Goal: Information Seeking & Learning: Check status

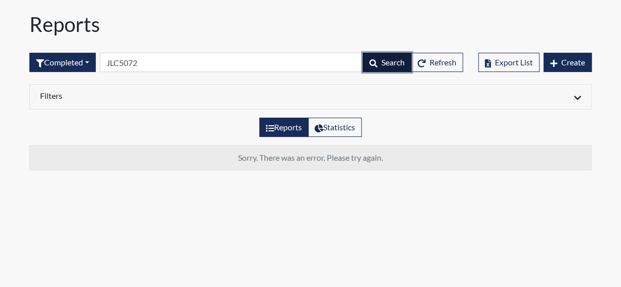
click at [387, 65] on span "Search" at bounding box center [393, 62] width 23 height 10
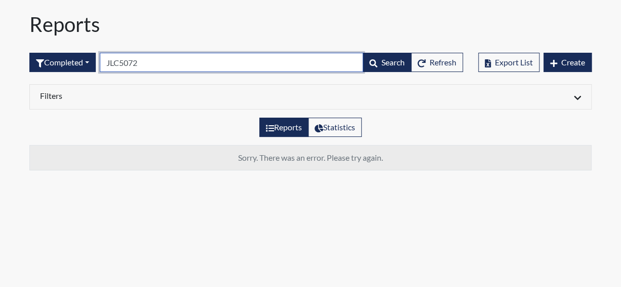
click at [160, 68] on input "JLC5072" at bounding box center [232, 62] width 264 height 19
type input "J"
click at [140, 66] on input "text" at bounding box center [232, 62] width 264 height 19
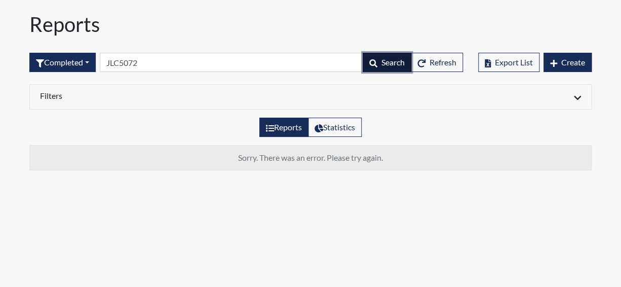
click at [388, 58] on span "Search" at bounding box center [393, 62] width 23 height 10
click at [388, 60] on span "Search" at bounding box center [393, 62] width 23 height 10
click at [393, 59] on span "Search" at bounding box center [393, 62] width 23 height 10
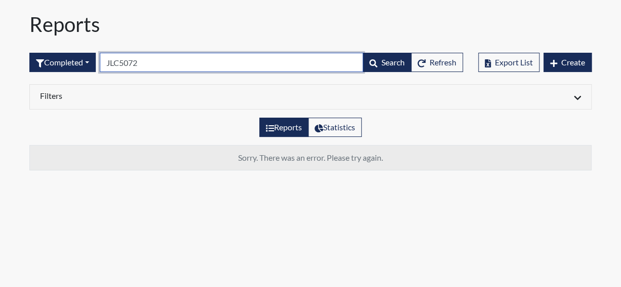
click at [179, 61] on input "JLC5072" at bounding box center [232, 62] width 264 height 19
type input "J"
paste input "bb2118"
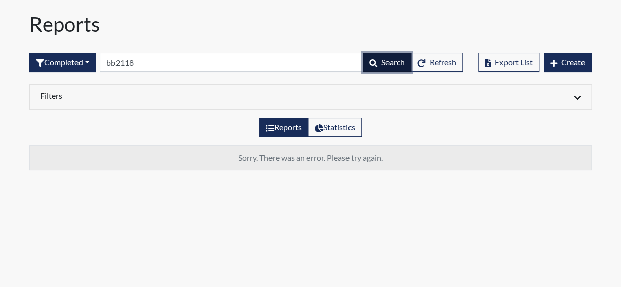
click at [384, 62] on span "Search" at bounding box center [393, 62] width 23 height 10
click at [382, 62] on span "Search" at bounding box center [393, 62] width 23 height 10
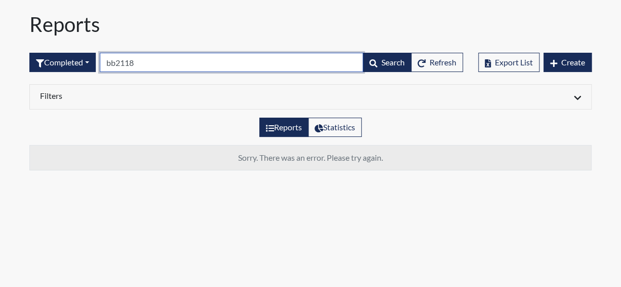
click at [156, 66] on input "bb2118" at bounding box center [232, 62] width 264 height 19
type input "b"
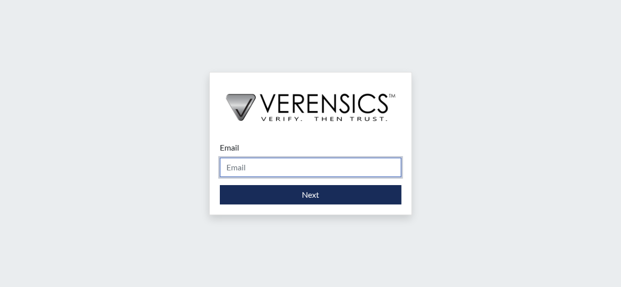
click at [249, 171] on input "Email" at bounding box center [310, 167] width 181 height 19
type input "nicky.brown@gdc.ga.gov"
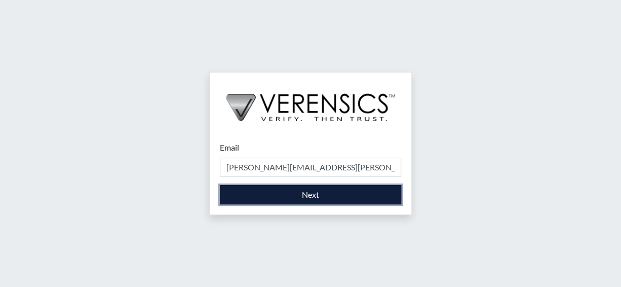
click at [272, 196] on button "Next" at bounding box center [310, 194] width 181 height 19
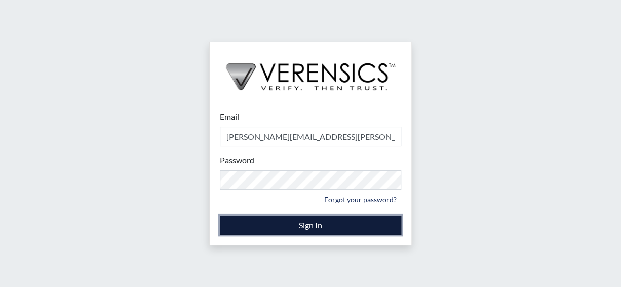
click at [261, 226] on button "Sign In" at bounding box center [310, 224] width 181 height 19
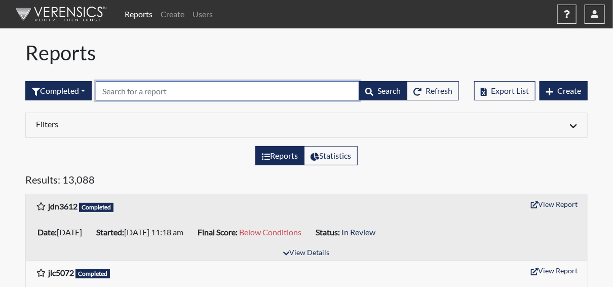
click at [119, 94] on input "text" at bounding box center [228, 90] width 264 height 19
paste input "JLC5072"
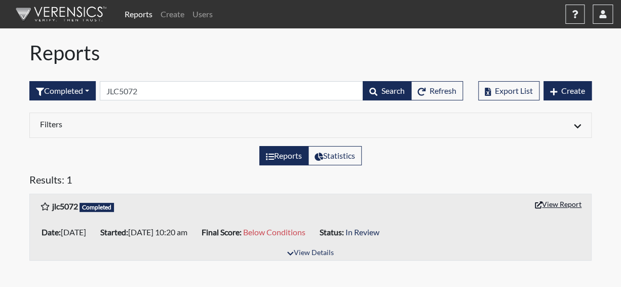
click at [564, 202] on button "View Report" at bounding box center [559, 204] width 56 height 16
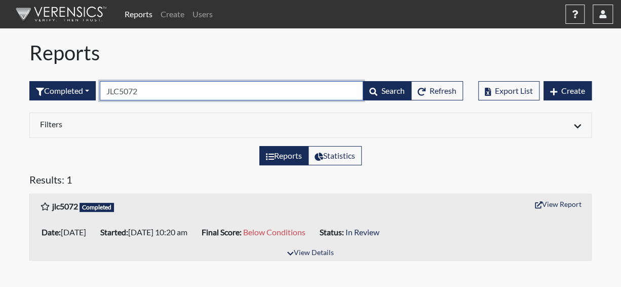
click at [157, 92] on input "JLC5072" at bounding box center [232, 90] width 264 height 19
type input "J"
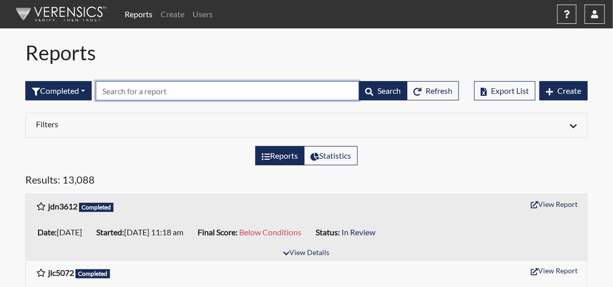
paste input "bb2118"
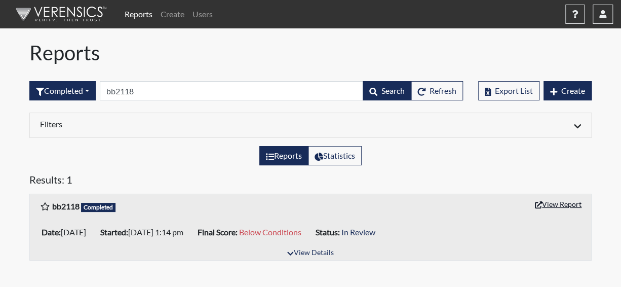
click at [569, 207] on button "View Report" at bounding box center [559, 204] width 56 height 16
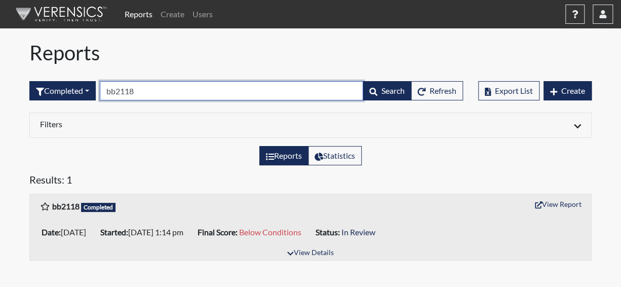
click at [145, 94] on input "bb2118" at bounding box center [232, 90] width 264 height 19
type input "b"
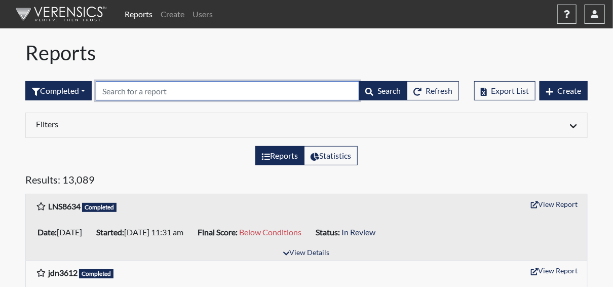
click at [124, 88] on input "text" at bounding box center [228, 90] width 264 height 19
paste input "bf 7648 / Franklin"
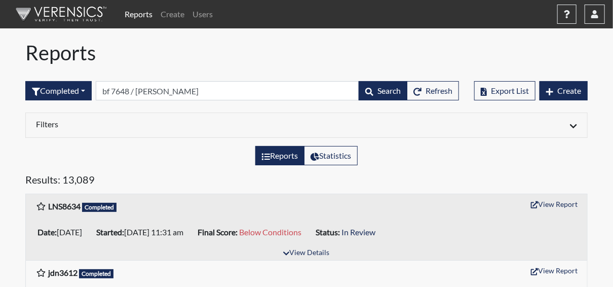
click at [132, 165] on div "Reports Statistics" at bounding box center [307, 159] width 578 height 27
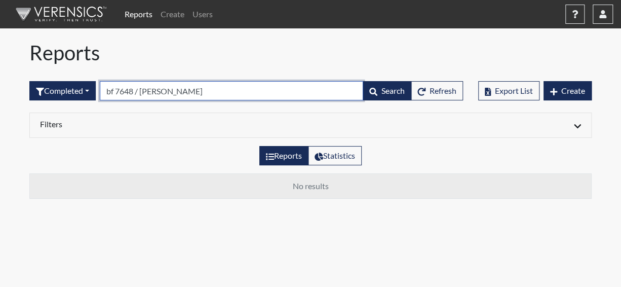
click at [188, 92] on input "bf 7648 / Franklin" at bounding box center [232, 90] width 264 height 19
click at [187, 95] on input "bf 7648 / Franklin" at bounding box center [232, 90] width 264 height 19
click at [119, 90] on input "bf 7648" at bounding box center [232, 90] width 264 height 19
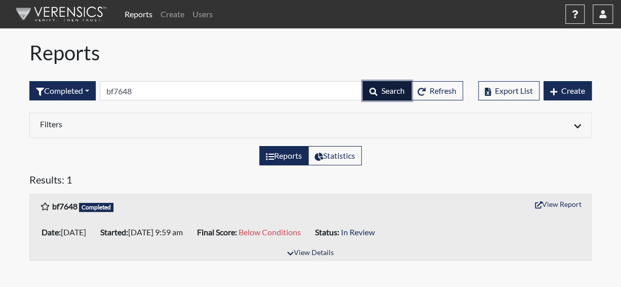
click at [392, 88] on span "Search" at bounding box center [393, 91] width 23 height 10
click at [554, 204] on button "View Report" at bounding box center [559, 204] width 56 height 16
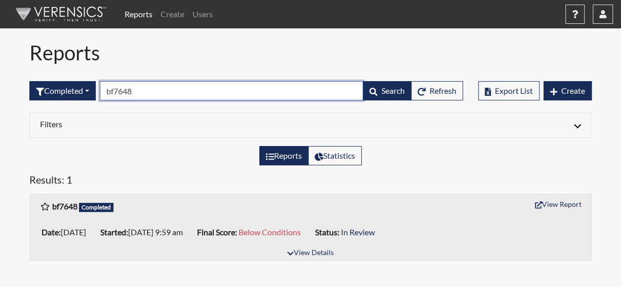
drag, startPoint x: 171, startPoint y: 98, endPoint x: 165, endPoint y: 94, distance: 7.3
click at [170, 98] on input "bf7648" at bounding box center [232, 90] width 264 height 19
type input "b"
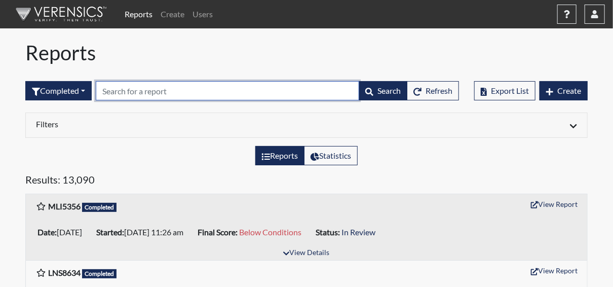
paste input "tk6005"
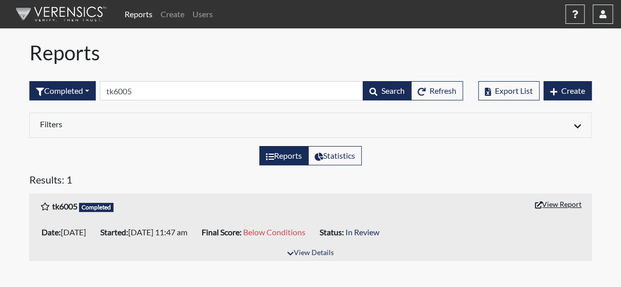
click at [559, 201] on button "View Report" at bounding box center [559, 204] width 56 height 16
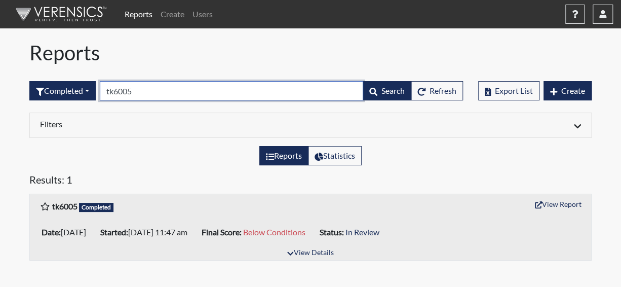
click at [151, 88] on input "tk6005" at bounding box center [232, 90] width 264 height 19
type input "t"
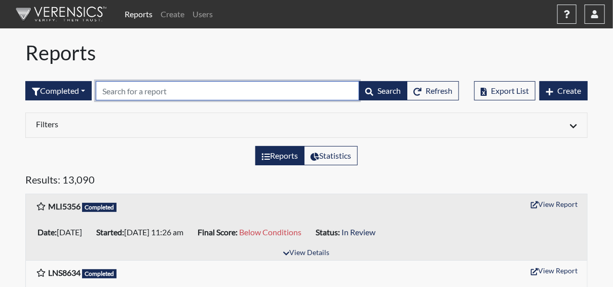
paste input "db0379"
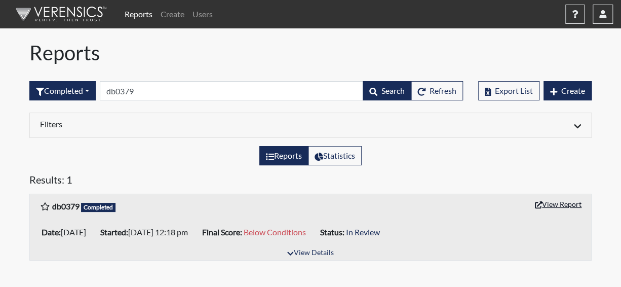
click at [554, 208] on button "View Report" at bounding box center [559, 204] width 56 height 16
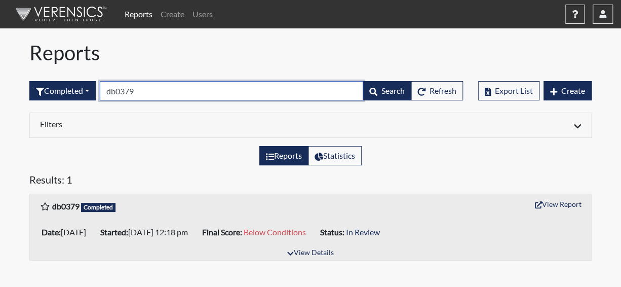
click at [173, 93] on input "db0379" at bounding box center [232, 90] width 264 height 19
type input "d"
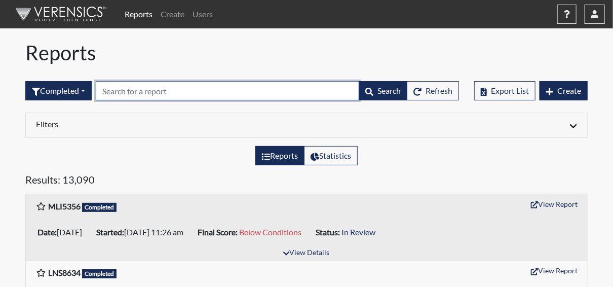
paste input "ttr0032/ Robinson"
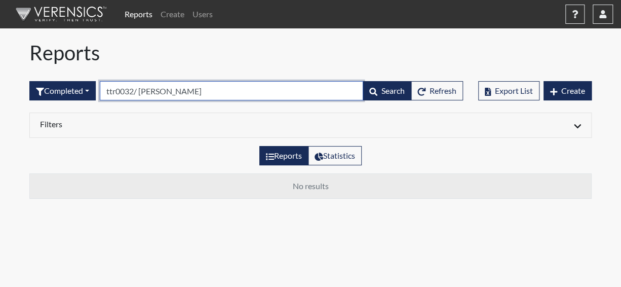
click at [185, 91] on input "ttr0032/ Robinson" at bounding box center [232, 90] width 264 height 19
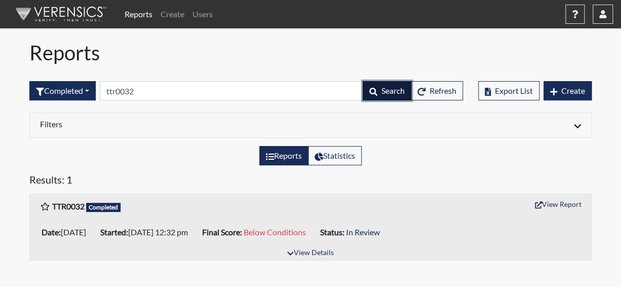
click at [386, 88] on span "Search" at bounding box center [393, 91] width 23 height 10
click at [548, 206] on button "View Report" at bounding box center [559, 204] width 56 height 16
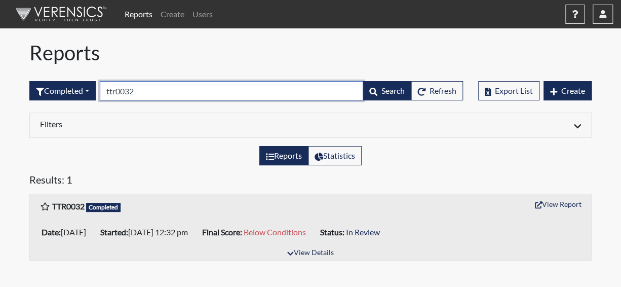
click at [152, 92] on input "ttr0032" at bounding box center [232, 90] width 264 height 19
type input "t"
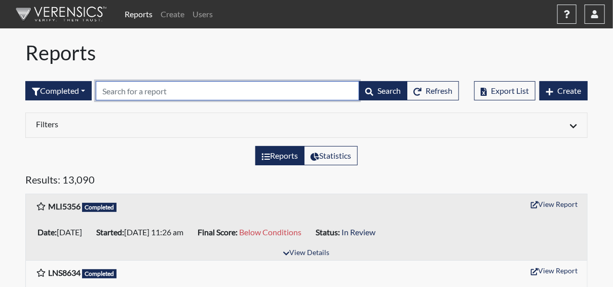
paste input "as2304"
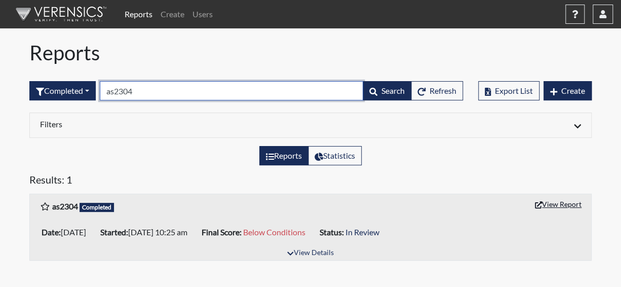
type input "as2304"
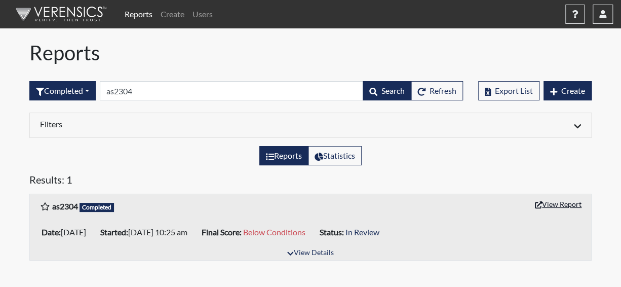
click at [549, 205] on button "View Report" at bounding box center [559, 204] width 56 height 16
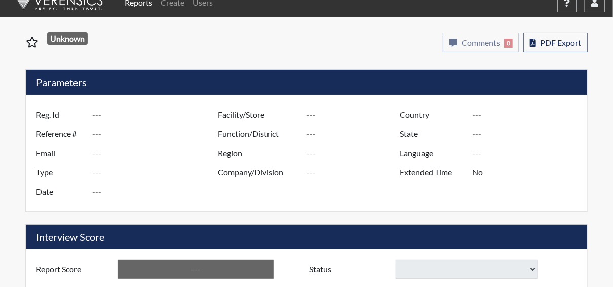
scroll to position [21, 0]
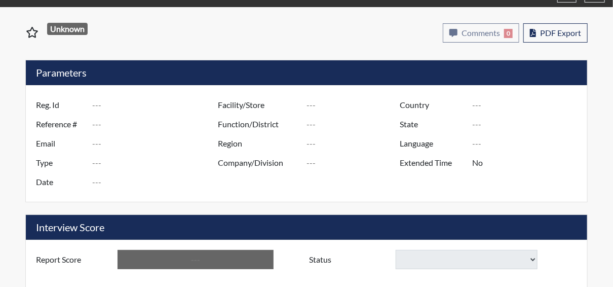
type input "jlc5072"
type input "51407"
type input "---"
type input "Corrections Pre-Employment"
type input "Sep 22, 2025"
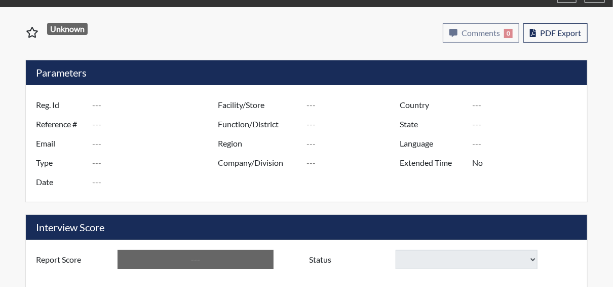
type input "Coastal SP"
type input "[GEOGRAPHIC_DATA]"
type input "[US_STATE]"
type input "English"
type input "Below Conditions"
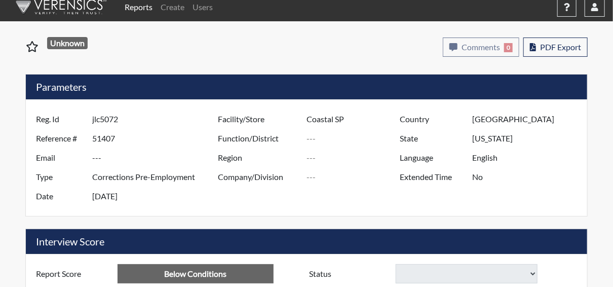
select select
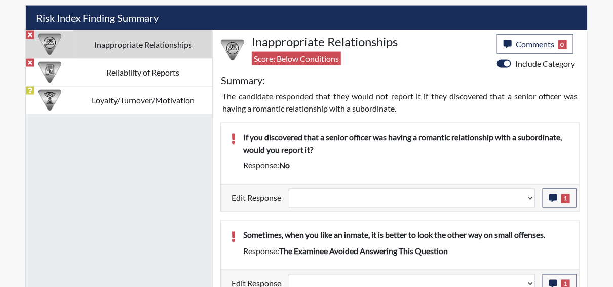
scroll to position [168, 421]
click at [561, 195] on button "1" at bounding box center [560, 198] width 34 height 19
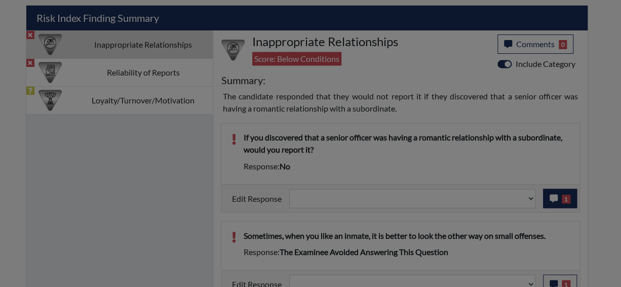
click at [561, 195] on div at bounding box center [310, 143] width 621 height 287
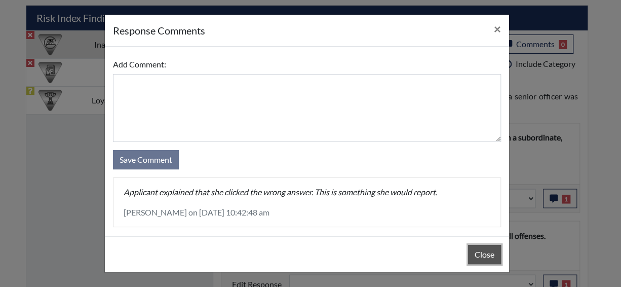
click at [484, 255] on button "Close" at bounding box center [484, 254] width 33 height 19
click at [484, 255] on div "Close" at bounding box center [307, 254] width 404 height 36
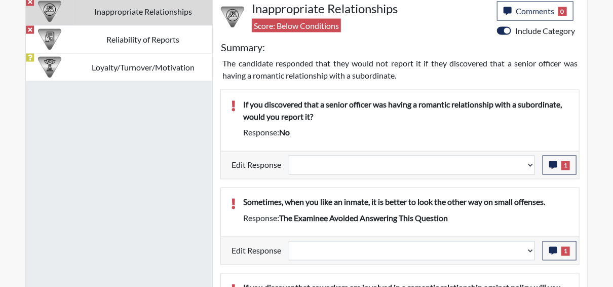
scroll to position [710, 0]
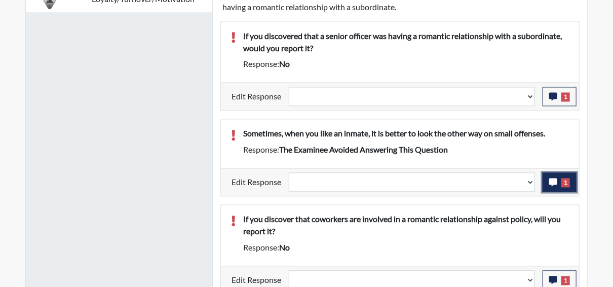
click at [559, 183] on button "1" at bounding box center [560, 182] width 34 height 19
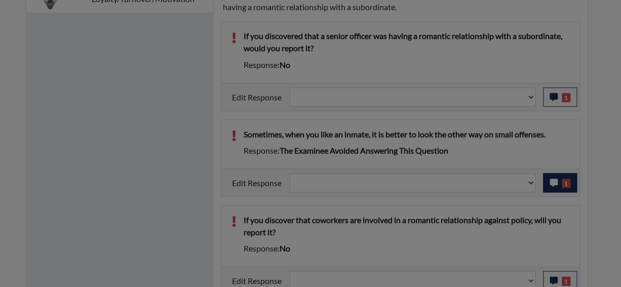
click at [559, 183] on div at bounding box center [310, 143] width 621 height 287
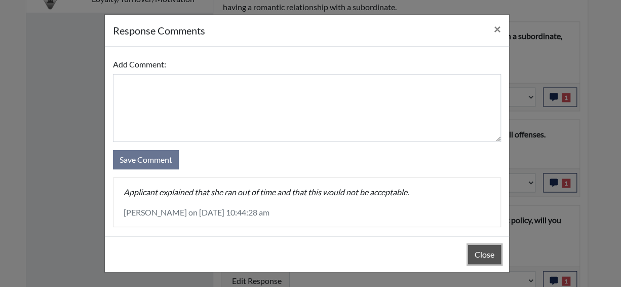
click at [485, 252] on button "Close" at bounding box center [484, 254] width 33 height 19
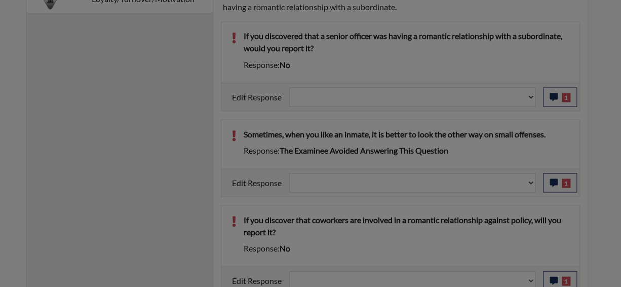
click at [485, 239] on button "Close" at bounding box center [484, 228] width 33 height 19
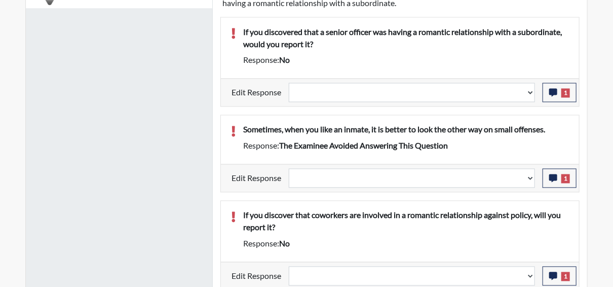
scroll to position [715, 0]
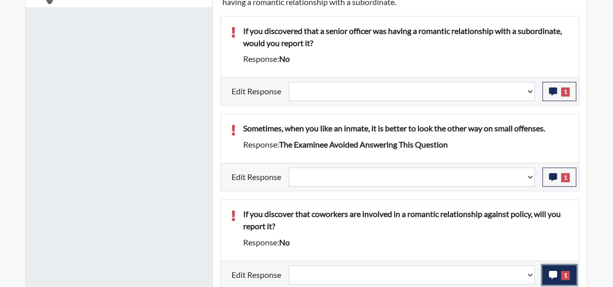
click at [552, 271] on icon "button" at bounding box center [553, 275] width 8 height 8
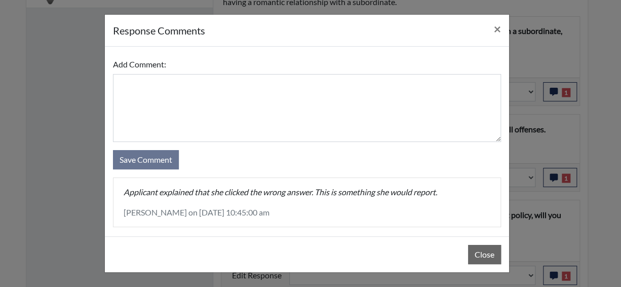
click at [467, 249] on div "Close" at bounding box center [307, 254] width 404 height 36
click at [474, 253] on button "Close" at bounding box center [484, 254] width 33 height 19
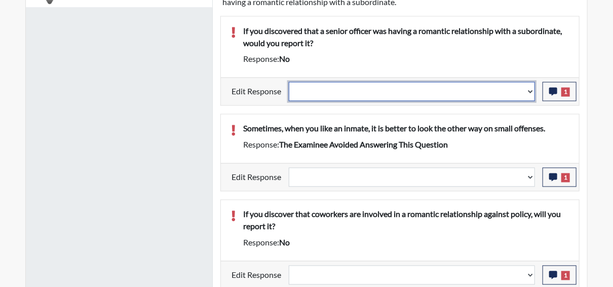
click at [528, 86] on select "Question is not relevant. Results will be updated. Reasonable explanation provi…" at bounding box center [412, 91] width 246 height 19
click at [532, 92] on select "Question is not relevant. Results will be updated. Reasonable explanation provi…" at bounding box center [412, 91] width 246 height 19
select select "reasonable-explanation-provided"
click at [289, 82] on select "Question is not relevant. Results will be updated. Reasonable explanation provi…" at bounding box center [412, 91] width 246 height 19
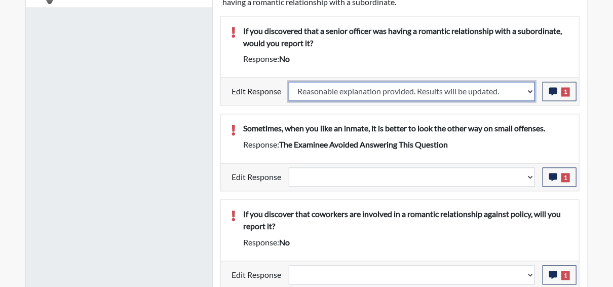
select select
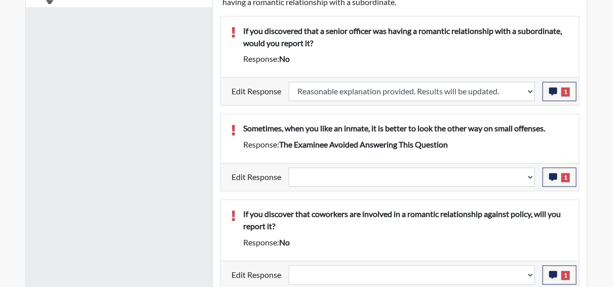
click at [538, 174] on div "Question is not relevant. Results will be updated. Reasonable explanation provi…" at bounding box center [412, 177] width 262 height 19
click at [536, 174] on div "Question is not relevant. Results will be updated. Reasonable explanation provi…" at bounding box center [412, 177] width 262 height 19
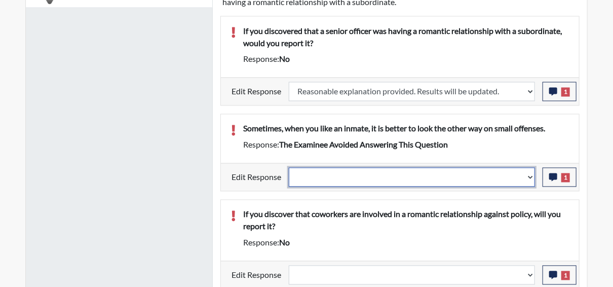
click at [533, 174] on select "Question is not relevant. Results will be updated. Reasonable explanation provi…" at bounding box center [412, 177] width 246 height 19
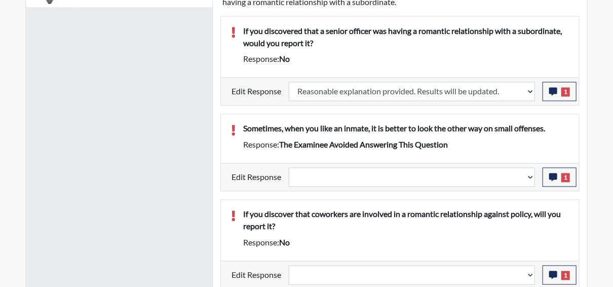
select select
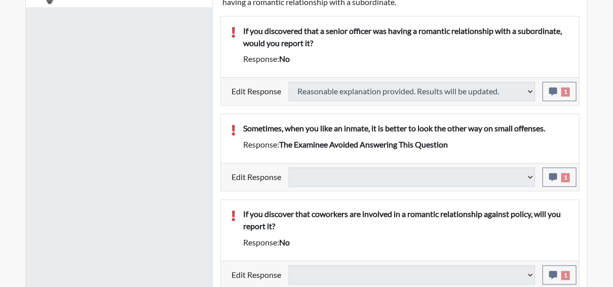
drag, startPoint x: 497, startPoint y: 206, endPoint x: 499, endPoint y: 199, distance: 7.9
click at [497, 208] on p "If you discover that coworkers are involved in a romantic relationship against …" at bounding box center [406, 220] width 326 height 24
type input "Above Conditions"
select select
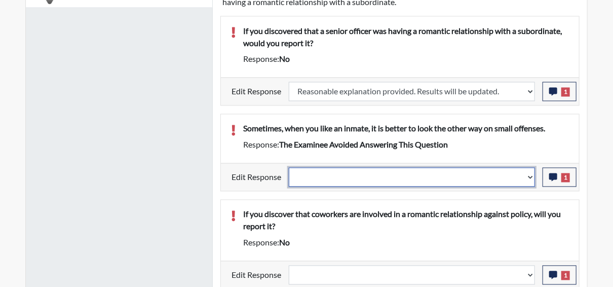
click at [529, 175] on select "Question is not relevant. Results will be updated. Reasonable explanation provi…" at bounding box center [412, 177] width 246 height 19
select select "reasonable-explanation-provided"
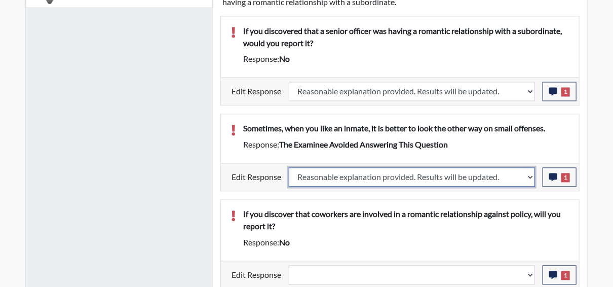
click at [289, 168] on select "Question is not relevant. Results will be updated. Reasonable explanation provi…" at bounding box center [412, 177] width 246 height 19
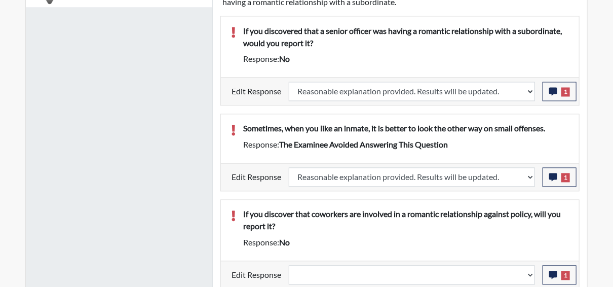
click at [473, 208] on p "If you discover that coworkers are involved in a romantic relationship against …" at bounding box center [406, 220] width 326 height 24
click at [319, 240] on div "Response: no" at bounding box center [406, 243] width 341 height 12
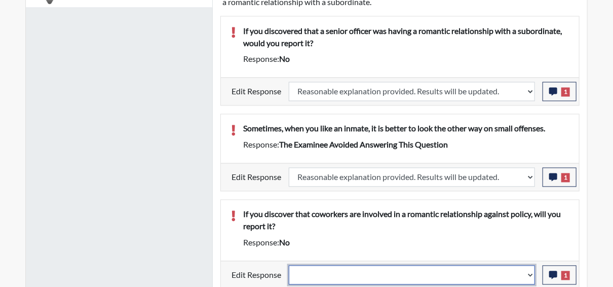
click at [532, 272] on select "Question is not relevant. Results will be updated. Reasonable explanation provi…" at bounding box center [412, 275] width 246 height 19
click at [529, 269] on select "Question is not relevant. Results will be updated. Reasonable explanation provi…" at bounding box center [412, 275] width 246 height 19
click at [528, 268] on select "Question is not relevant. Results will be updated. Reasonable explanation provi…" at bounding box center [412, 275] width 246 height 19
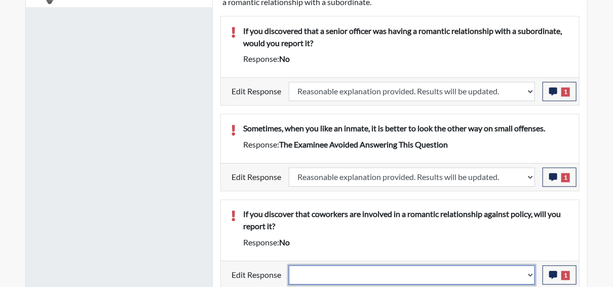
select select "reasonable-explanation-provided"
click at [289, 266] on select "Question is not relevant. Results will be updated. Reasonable explanation provi…" at bounding box center [412, 275] width 246 height 19
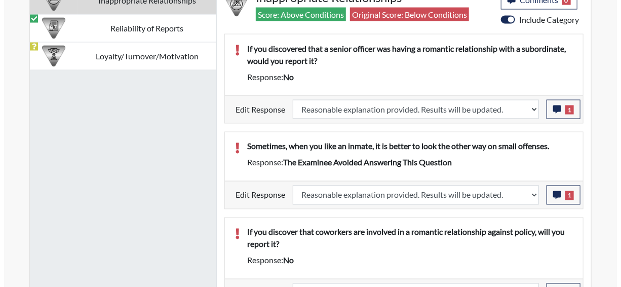
scroll to position [670, 0]
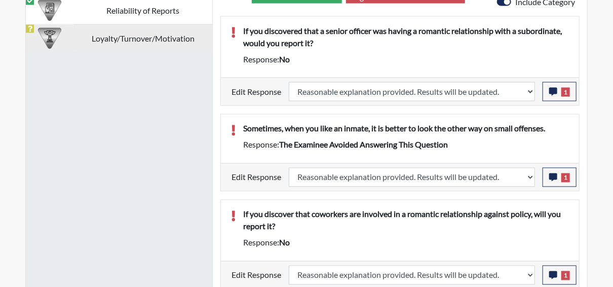
click at [106, 37] on td "Loyalty/Turnover/Motivation" at bounding box center [142, 38] width 139 height 28
select select
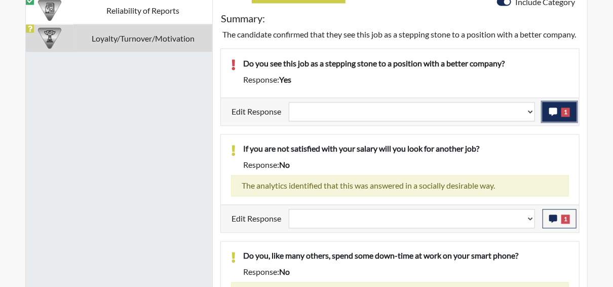
click at [560, 122] on button "1" at bounding box center [560, 111] width 34 height 19
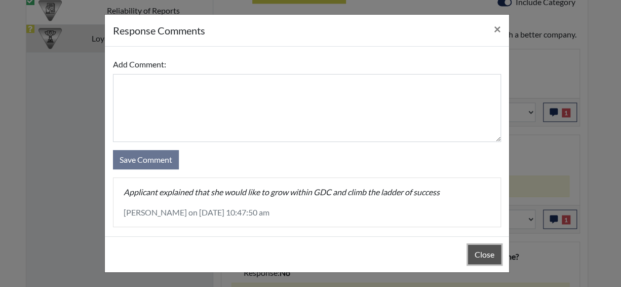
click at [486, 256] on button "Close" at bounding box center [484, 254] width 33 height 19
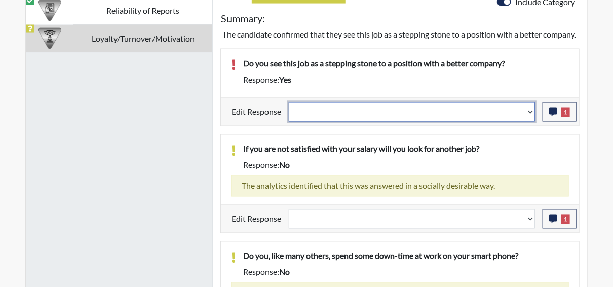
click at [532, 121] on select "Question is not relevant. Results will be updated. Reasonable explanation provi…" at bounding box center [412, 111] width 246 height 19
select select "reasonable-explanation-provided"
click at [289, 112] on select "Question is not relevant. Results will be updated. Reasonable explanation provi…" at bounding box center [412, 111] width 246 height 19
select select
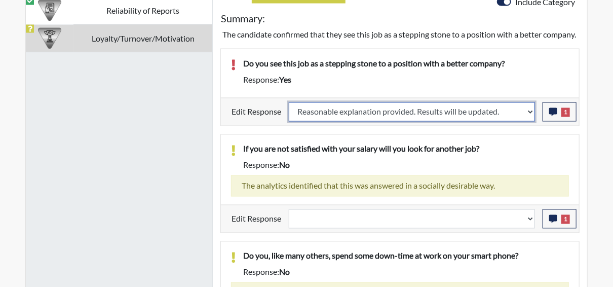
select select
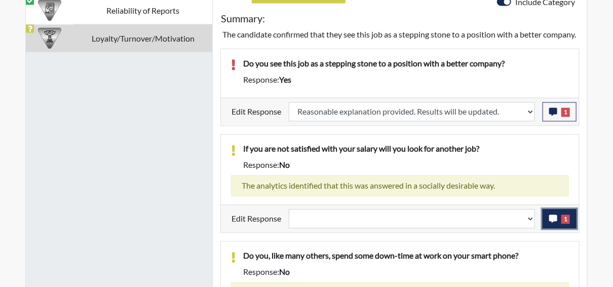
click at [550, 223] on icon "button" at bounding box center [553, 219] width 8 height 8
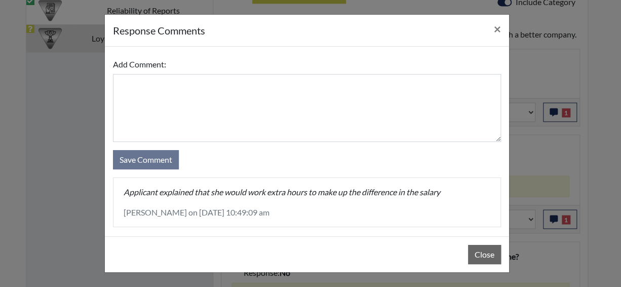
select select
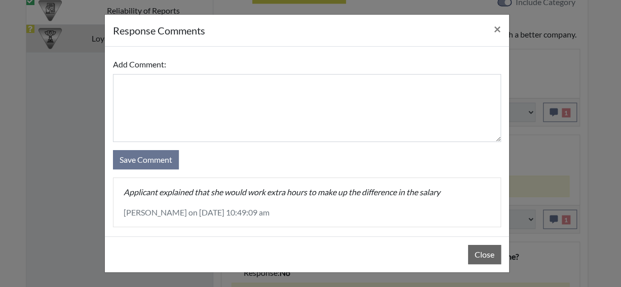
select select
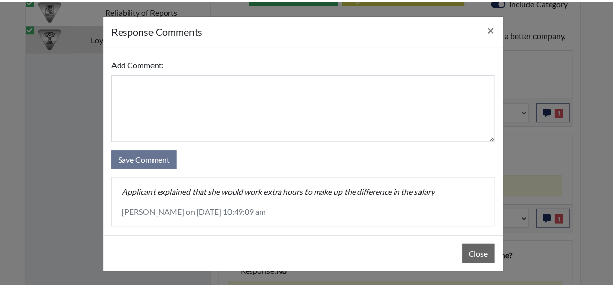
scroll to position [168, 421]
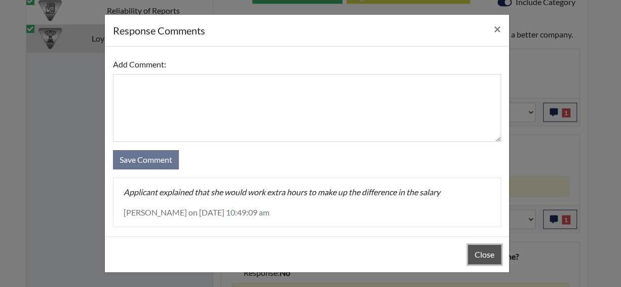
drag, startPoint x: 480, startPoint y: 254, endPoint x: 497, endPoint y: 242, distance: 20.7
click at [480, 253] on button "Close" at bounding box center [484, 254] width 33 height 19
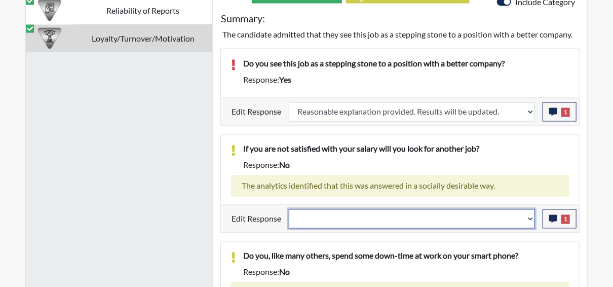
click at [532, 217] on select "Question is not relevant. Results will be updated. Reasonable explanation provi…" at bounding box center [412, 218] width 246 height 19
select select "reasonable-explanation-provided"
click at [289, 209] on select "Question is not relevant. Results will be updated. Reasonable explanation provi…" at bounding box center [412, 218] width 246 height 19
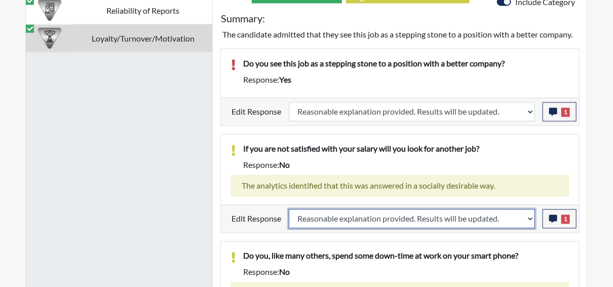
select select
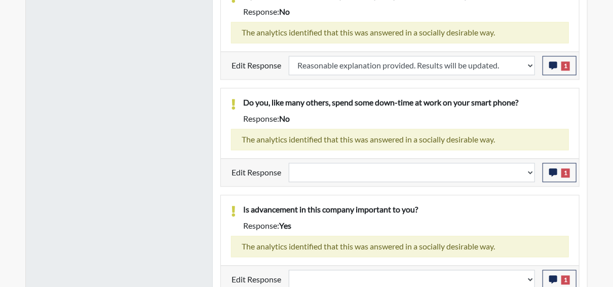
select select
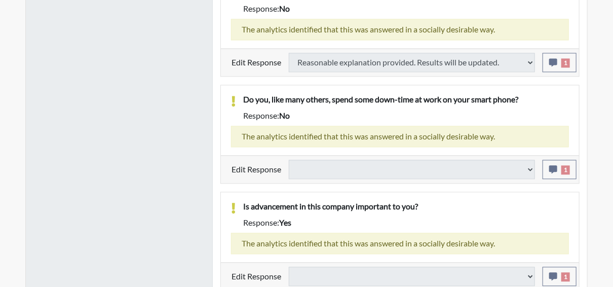
select select
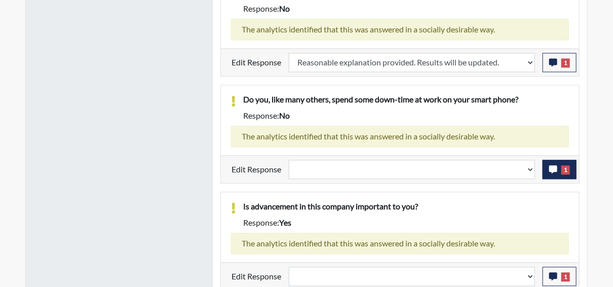
scroll to position [168, 421]
click at [554, 165] on icon "button" at bounding box center [553, 169] width 8 height 8
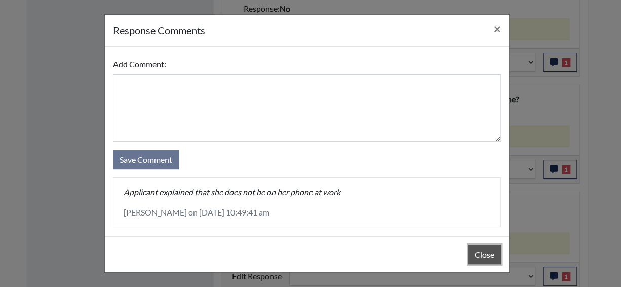
click at [484, 257] on button "Close" at bounding box center [484, 254] width 33 height 19
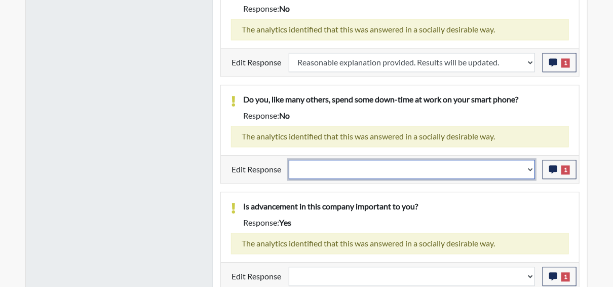
click at [534, 166] on select "Question is not relevant. Results will be updated. Reasonable explanation provi…" at bounding box center [412, 169] width 246 height 19
select select "reasonable-explanation-provided"
click at [289, 160] on select "Question is not relevant. Results will be updated. Reasonable explanation provi…" at bounding box center [412, 169] width 246 height 19
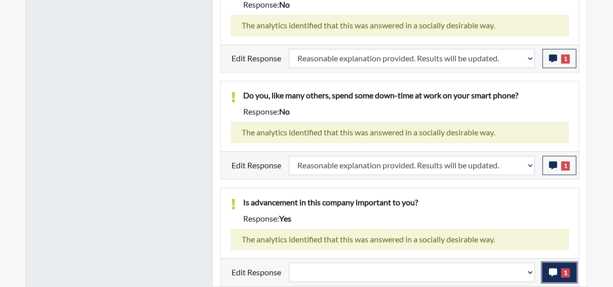
click at [558, 272] on button "1" at bounding box center [560, 272] width 34 height 19
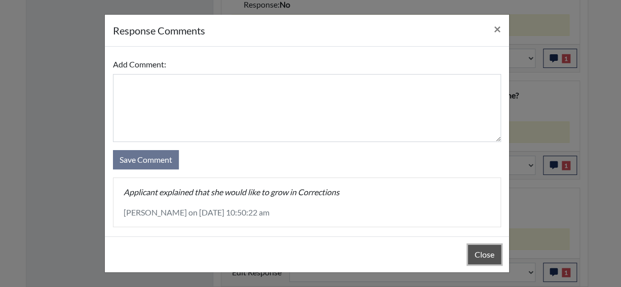
click at [495, 248] on button "Close" at bounding box center [484, 254] width 33 height 19
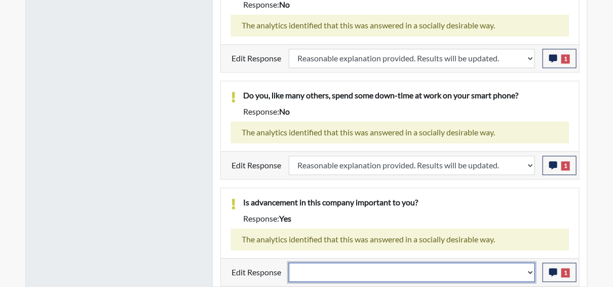
click at [533, 270] on select "Question is not relevant. Results will be updated. Reasonable explanation provi…" at bounding box center [412, 272] width 246 height 19
select select "reasonable-explanation-provided"
click at [289, 263] on select "Question is not relevant. Results will be updated. Reasonable explanation provi…" at bounding box center [412, 272] width 246 height 19
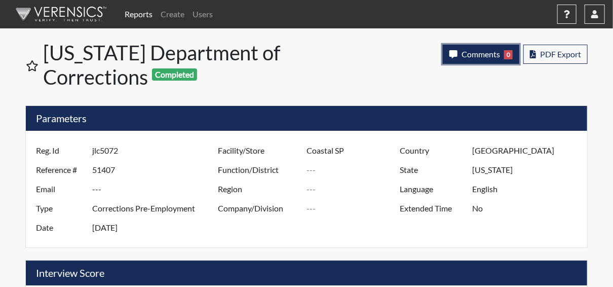
click at [496, 53] on span "Comments" at bounding box center [481, 54] width 39 height 10
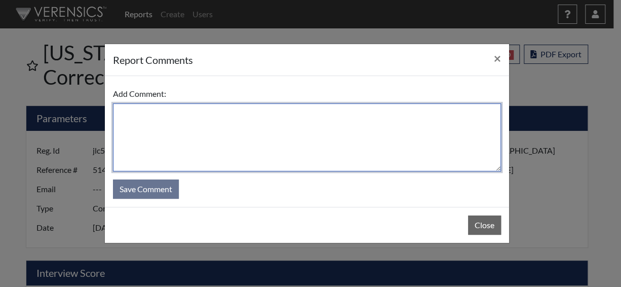
click at [279, 137] on textarea at bounding box center [307, 137] width 388 height 68
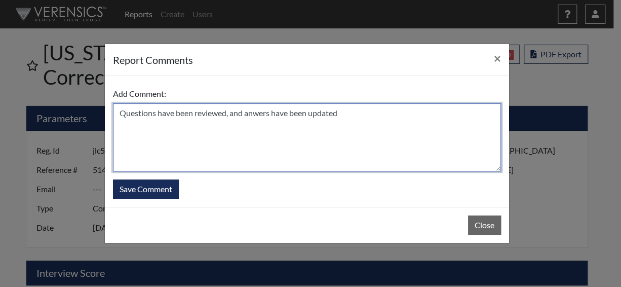
click at [274, 115] on textarea "Questions have been reviewed, and anwers have been updated" at bounding box center [307, 137] width 388 height 68
click at [353, 114] on textarea "Questions have been reviewed, and answers have been updated" at bounding box center [307, 137] width 388 height 68
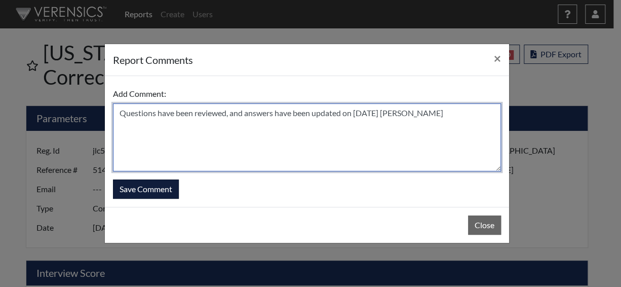
type textarea "Questions have been reviewed, and answers have been updated on 9/22/25 N. Brown"
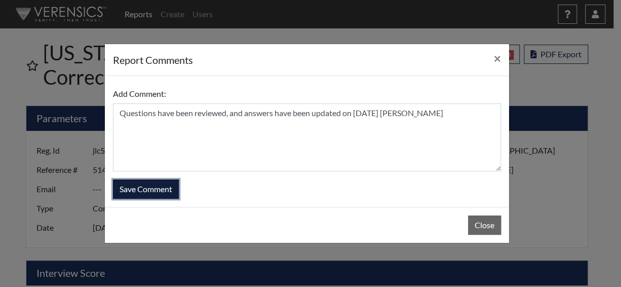
click at [147, 186] on button "Save Comment" at bounding box center [146, 188] width 66 height 19
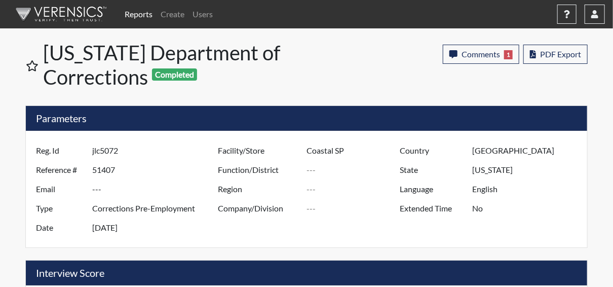
click at [142, 9] on link "Reports" at bounding box center [139, 14] width 36 height 20
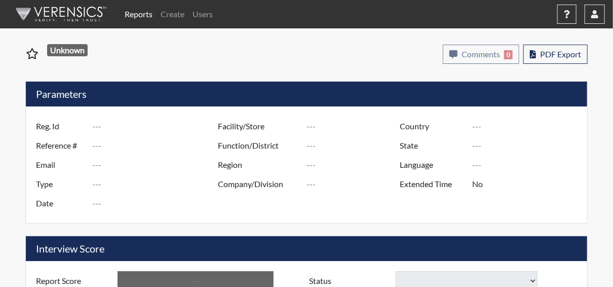
type input "bb2118"
type input "51368"
type input "---"
type input "Corrections Pre-Employment"
type input "Sep 18, 2025"
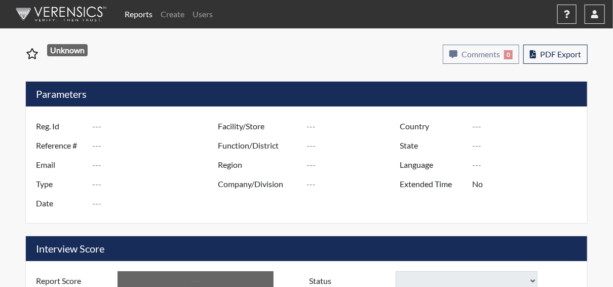
type input "Pulaski SP"
type input "[GEOGRAPHIC_DATA]"
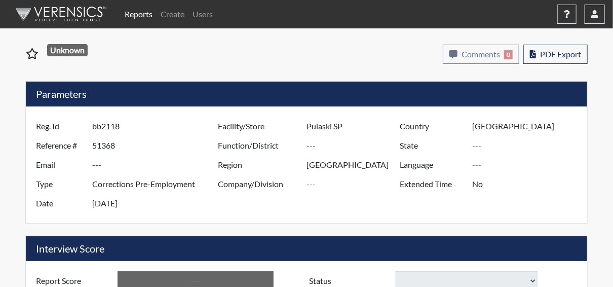
type input "[US_STATE]"
type input "English"
type input "Below Conditions"
select select
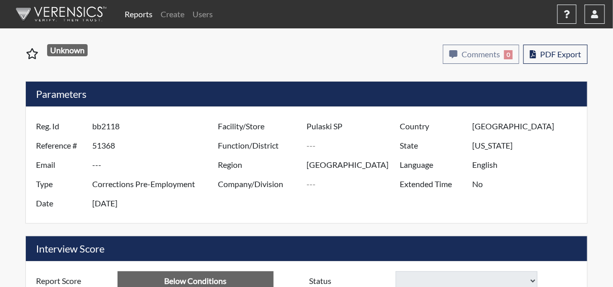
select select
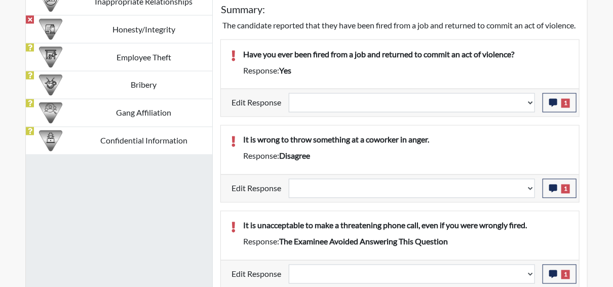
scroll to position [680, 0]
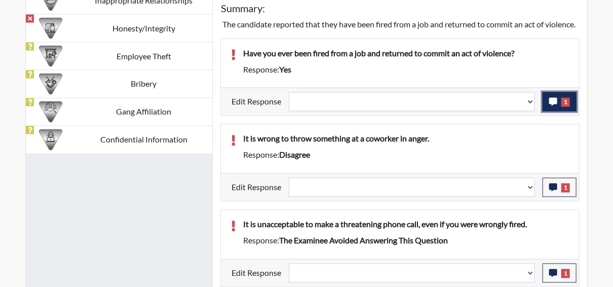
click at [556, 106] on icon "button" at bounding box center [553, 102] width 8 height 8
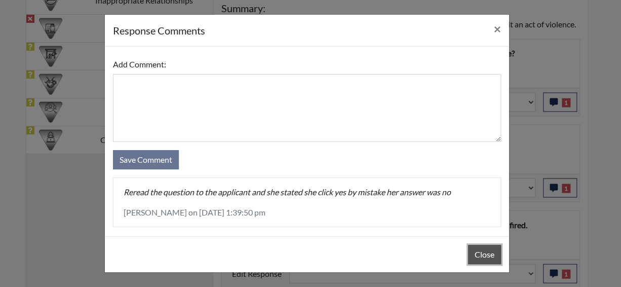
click at [481, 257] on button "Close" at bounding box center [484, 254] width 33 height 19
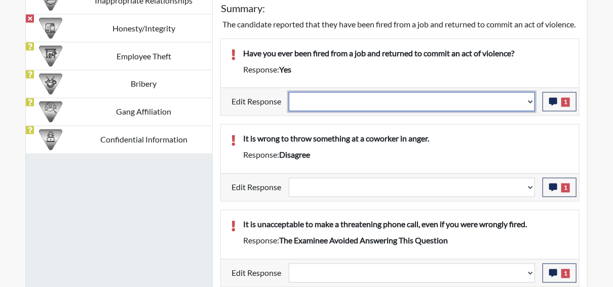
click at [533, 112] on select "Question is not relevant. Results will be updated. Reasonable explanation provi…" at bounding box center [412, 101] width 246 height 19
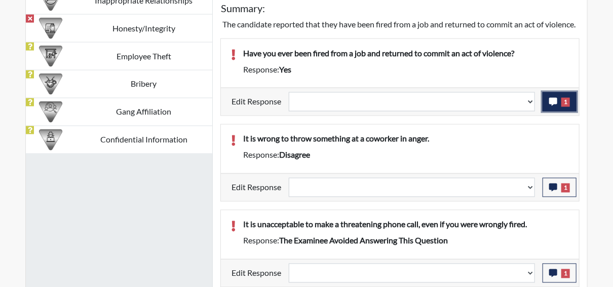
click at [559, 112] on button "1" at bounding box center [560, 101] width 34 height 19
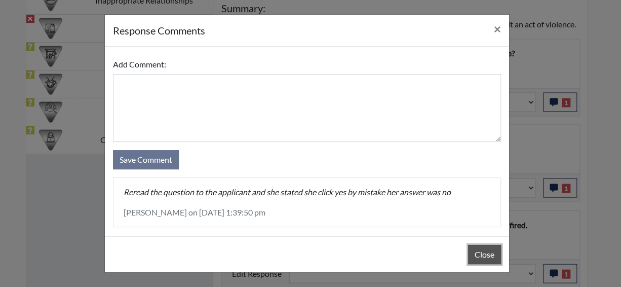
click at [486, 262] on button "Close" at bounding box center [484, 254] width 33 height 19
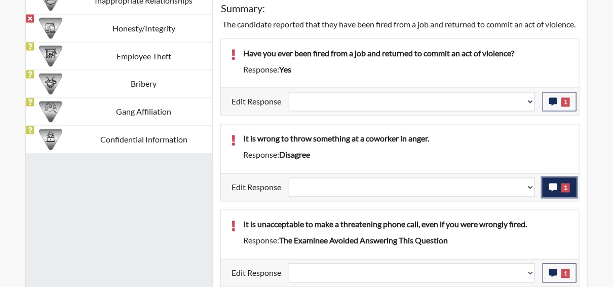
click at [555, 197] on button "1" at bounding box center [560, 187] width 34 height 19
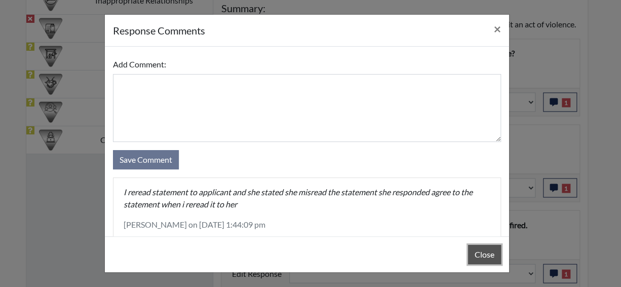
click at [478, 258] on button "Close" at bounding box center [484, 254] width 33 height 19
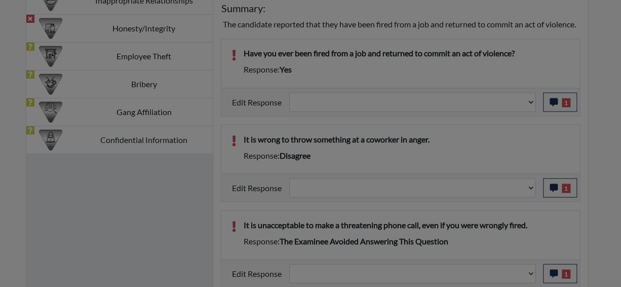
click at [477, 258] on div "response Comments × Add Comment: Save Comment I reread statement to applicant a…" at bounding box center [310, 143] width 621 height 287
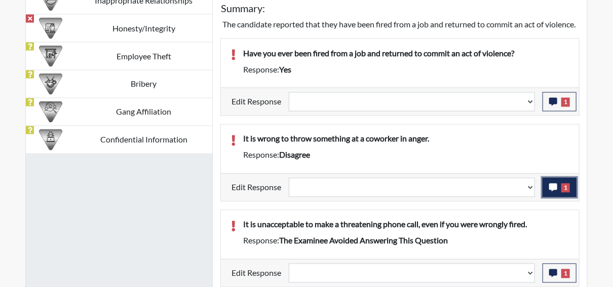
click at [567, 193] on span "1" at bounding box center [566, 187] width 9 height 9
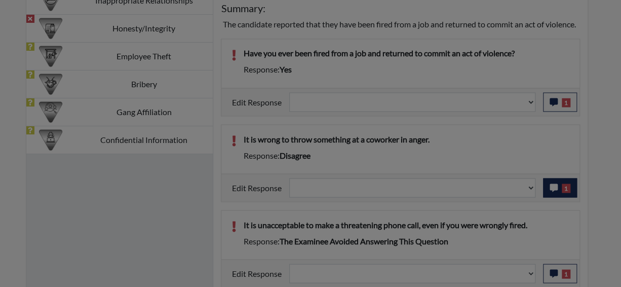
click at [567, 196] on div at bounding box center [310, 143] width 621 height 287
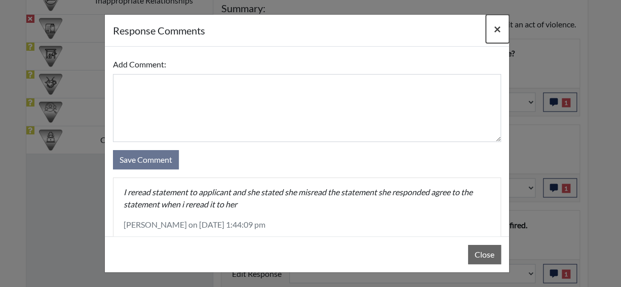
click at [497, 27] on span "×" at bounding box center [497, 28] width 7 height 15
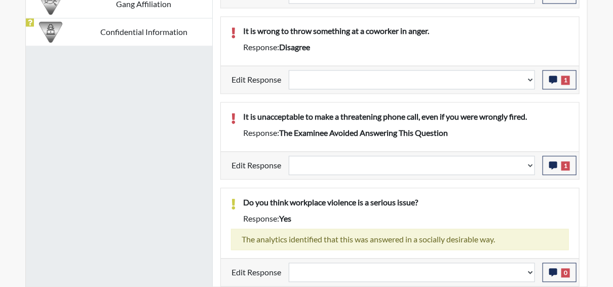
scroll to position [797, 0]
click at [555, 169] on icon "button" at bounding box center [553, 165] width 8 height 8
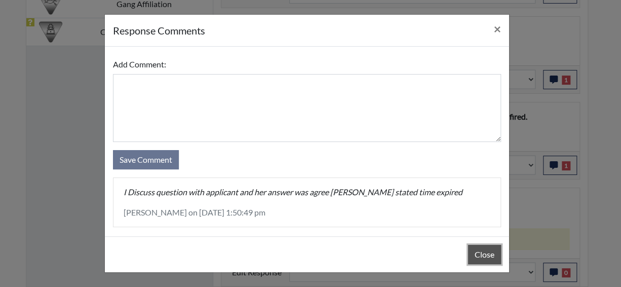
click at [488, 255] on button "Close" at bounding box center [484, 254] width 33 height 19
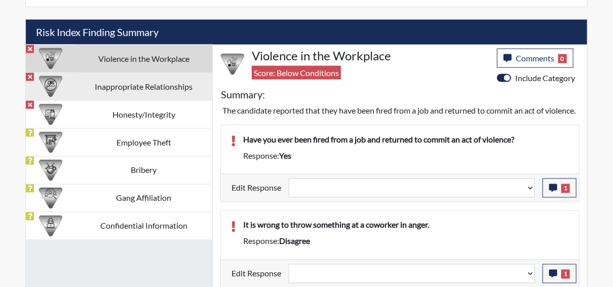
click at [117, 80] on td "Inappropriate Relationships" at bounding box center [143, 86] width 137 height 28
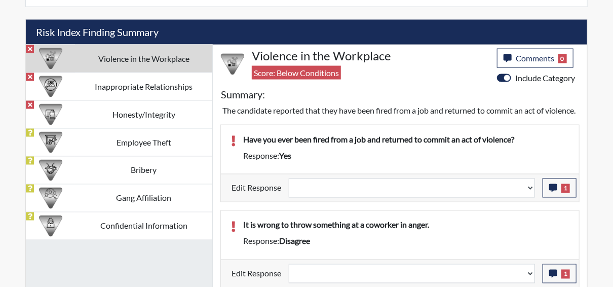
scroll to position [560, 0]
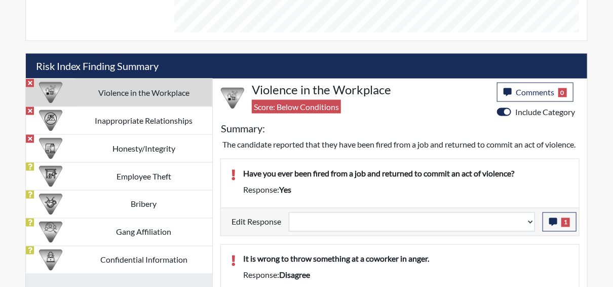
select select
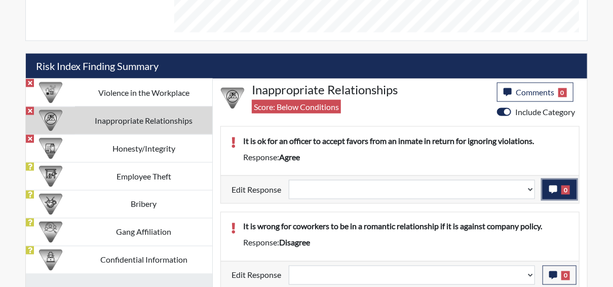
click at [562, 188] on span "0" at bounding box center [566, 189] width 9 height 9
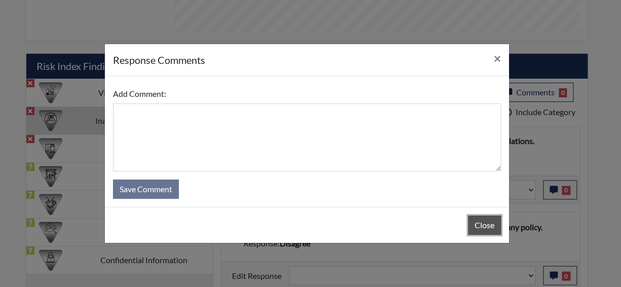
click at [481, 220] on button "Close" at bounding box center [484, 224] width 33 height 19
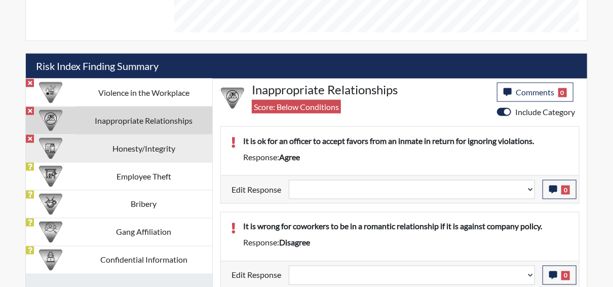
click at [84, 141] on td "Honesty/Integrity" at bounding box center [143, 148] width 137 height 28
select select
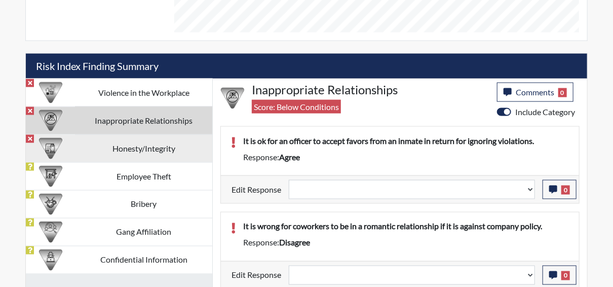
select select
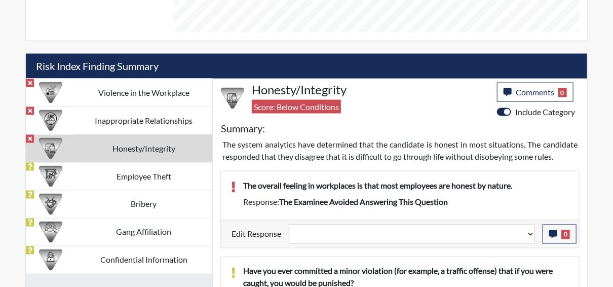
click at [84, 141] on td "Honesty/Integrity" at bounding box center [143, 148] width 137 height 28
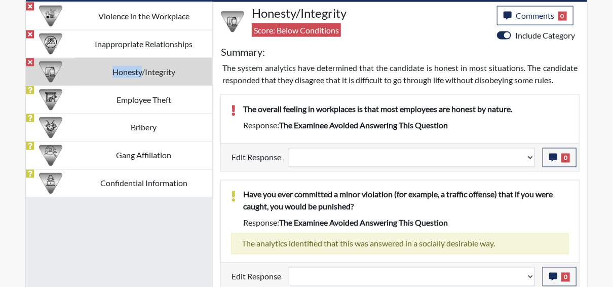
scroll to position [611, 0]
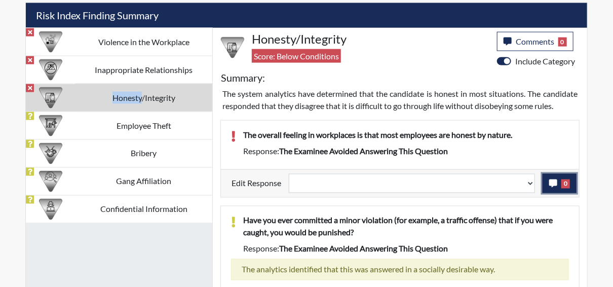
click at [551, 180] on icon "button" at bounding box center [553, 183] width 8 height 8
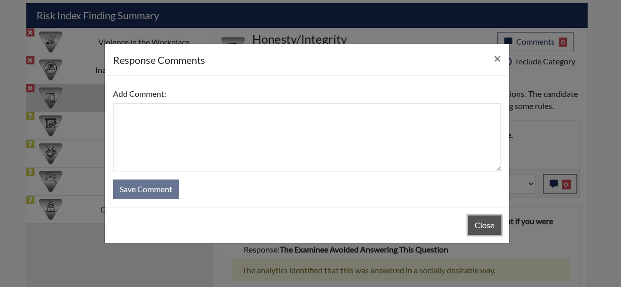
click at [487, 224] on button "Close" at bounding box center [484, 224] width 33 height 19
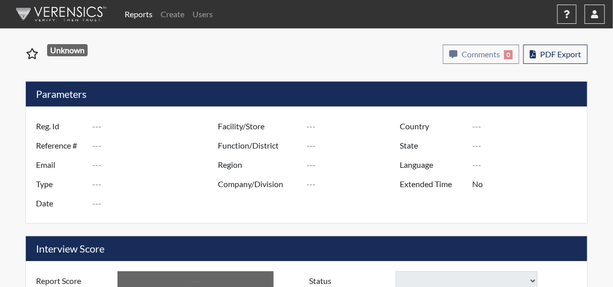
type input "bf7648"
type input "51351"
type input "---"
type input "Corrections Pre-Employment"
type input "[DATE]"
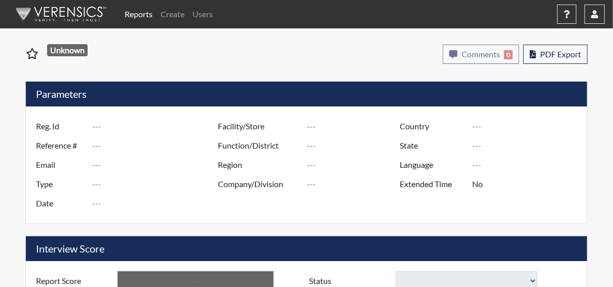
type input "Pulaski SP"
type input "[GEOGRAPHIC_DATA]"
type input "[US_STATE]"
type input "English"
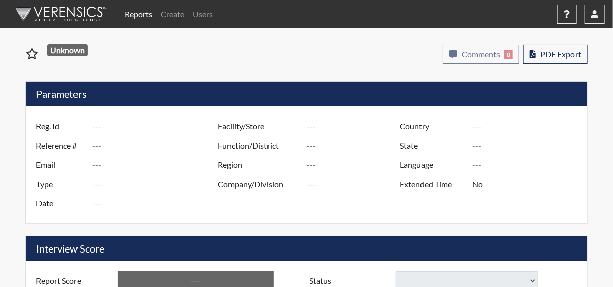
type input "Below Conditions"
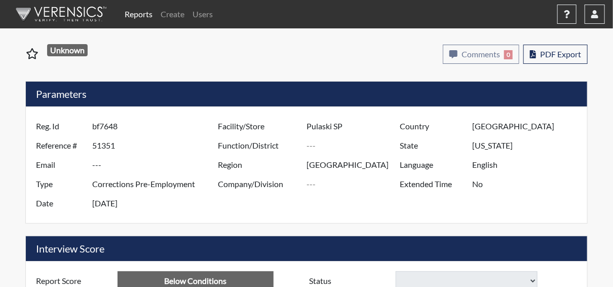
select select
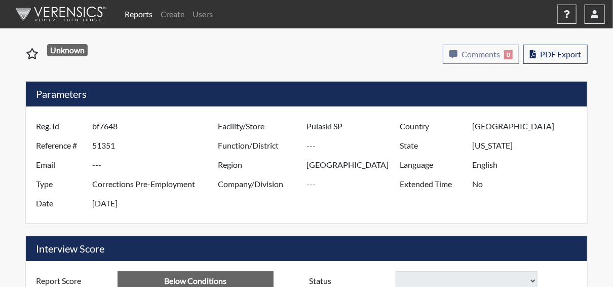
select select
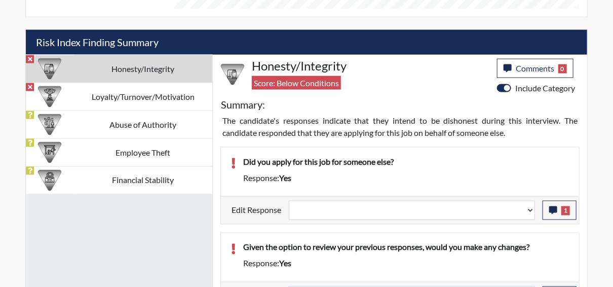
scroll to position [608, 0]
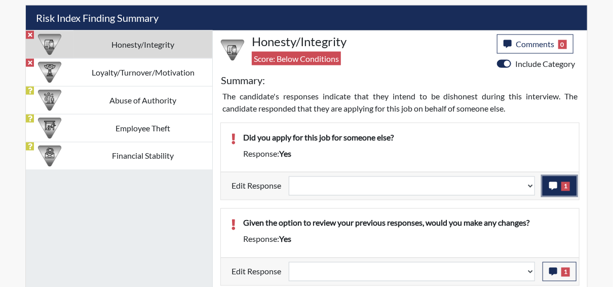
click at [554, 185] on icon "button" at bounding box center [553, 186] width 8 height 8
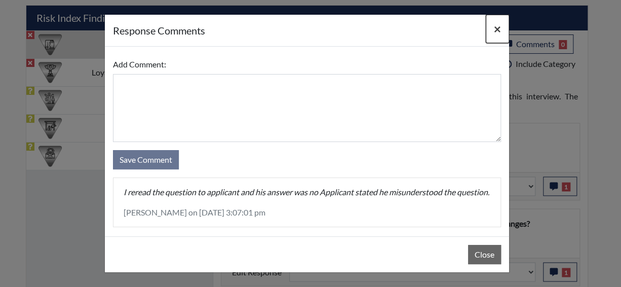
click at [496, 29] on span "×" at bounding box center [497, 28] width 7 height 15
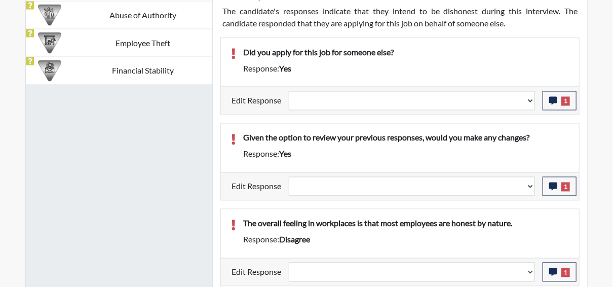
scroll to position [710, 0]
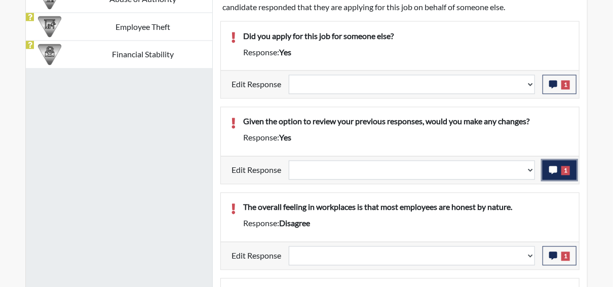
click at [565, 170] on span "1" at bounding box center [566, 170] width 9 height 9
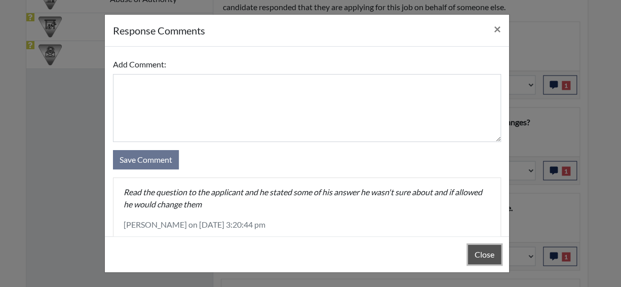
click at [478, 254] on button "Close" at bounding box center [484, 254] width 33 height 19
click at [478, 254] on div "Close" at bounding box center [307, 254] width 404 height 36
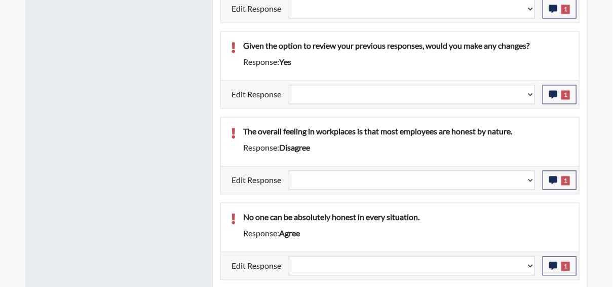
scroll to position [811, 0]
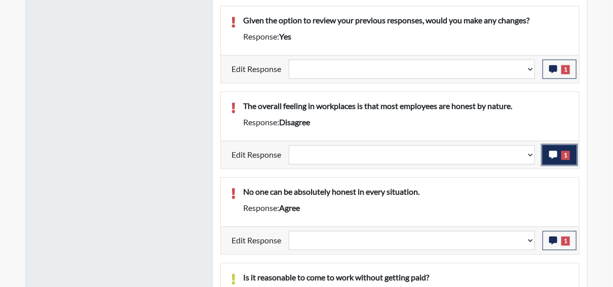
click at [552, 153] on icon "button" at bounding box center [553, 155] width 8 height 8
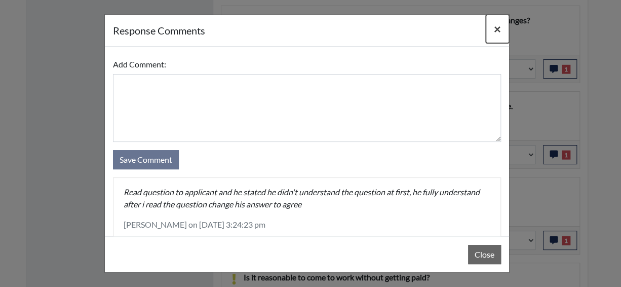
click at [495, 27] on span "×" at bounding box center [497, 28] width 7 height 15
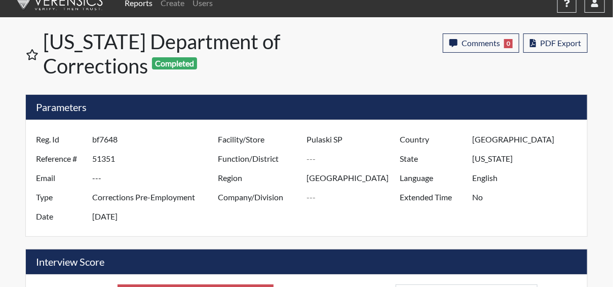
scroll to position [0, 0]
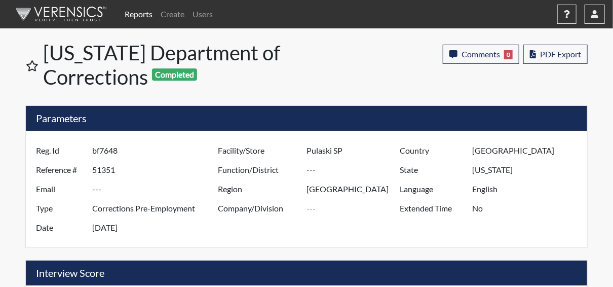
click at [141, 14] on link "Reports" at bounding box center [139, 14] width 36 height 20
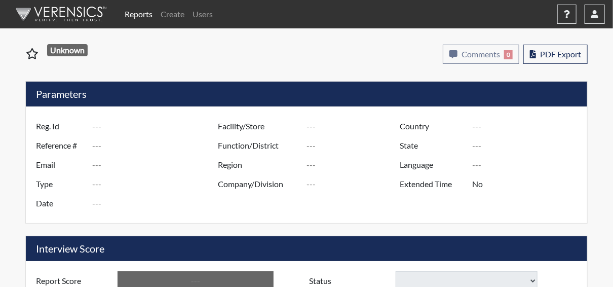
type input "tk6005"
type input "51361"
type input "---"
type input "Corrections Pre-Employment"
type input "[DATE]"
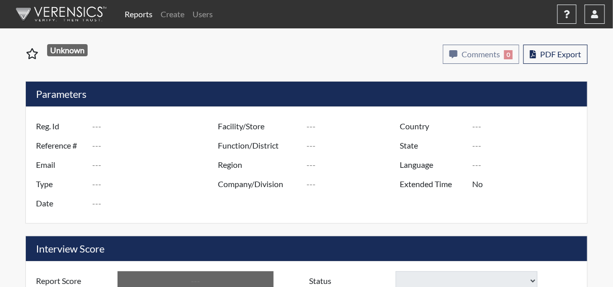
type input "Pulaski SP"
type input "[GEOGRAPHIC_DATA]"
type input "[US_STATE]"
type input "English"
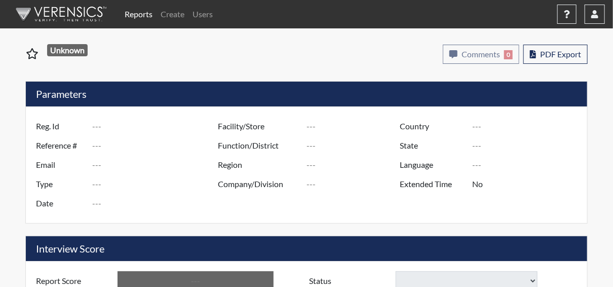
type input "Below Conditions"
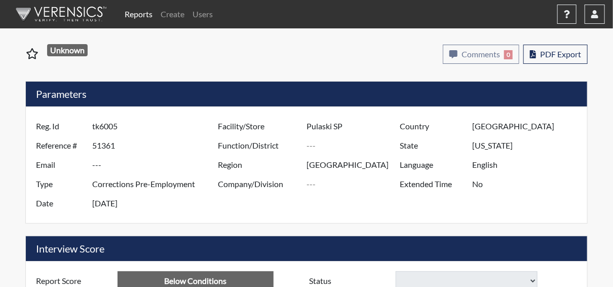
select select
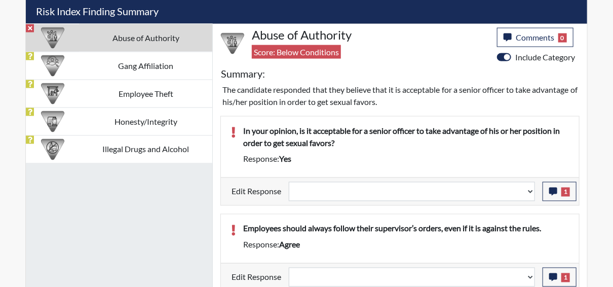
scroll to position [617, 0]
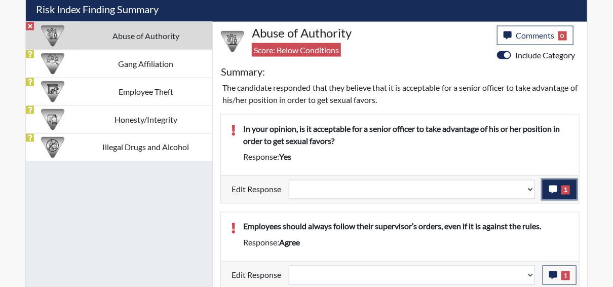
click at [554, 192] on button "1" at bounding box center [560, 189] width 34 height 19
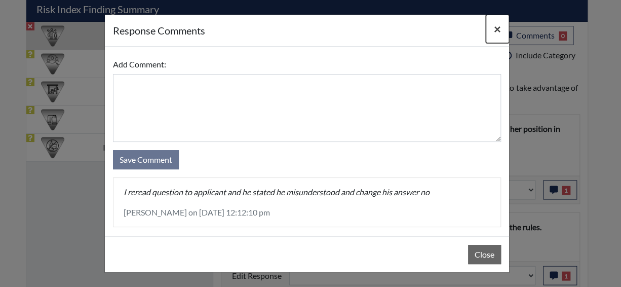
click at [499, 23] on span "×" at bounding box center [497, 28] width 7 height 15
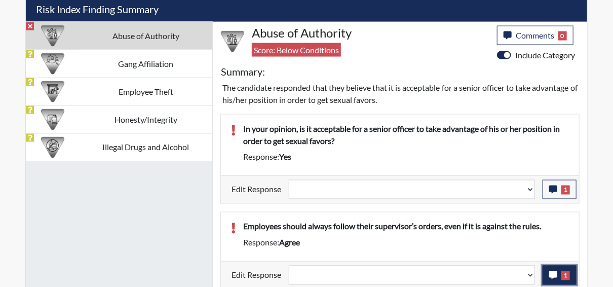
click at [559, 277] on button "1" at bounding box center [560, 275] width 34 height 19
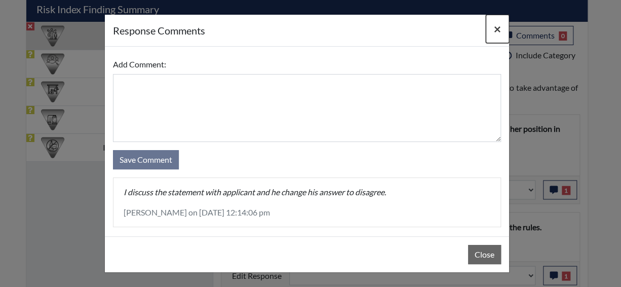
click at [495, 28] on span "×" at bounding box center [497, 28] width 7 height 15
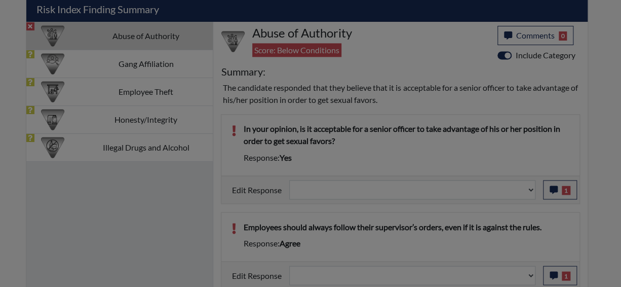
drag, startPoint x: 495, startPoint y: 28, endPoint x: 464, endPoint y: 25, distance: 30.6
click at [490, 18] on button "×" at bounding box center [497, 3] width 23 height 28
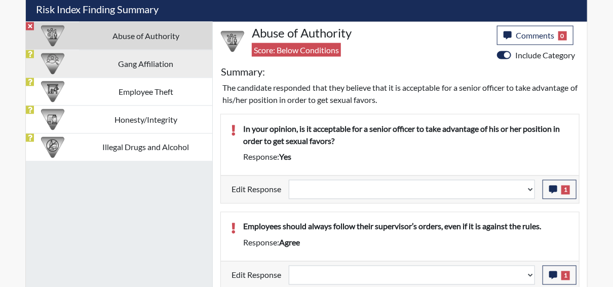
click at [127, 65] on td "Gang Affiliation" at bounding box center [145, 64] width 133 height 28
select select
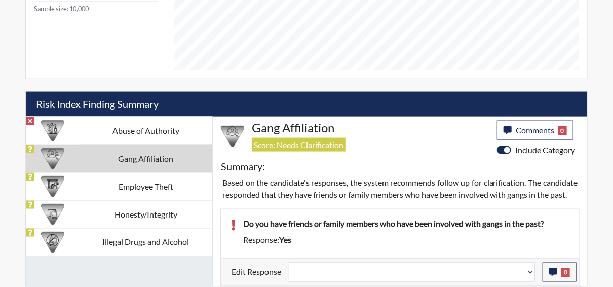
scroll to position [532, 0]
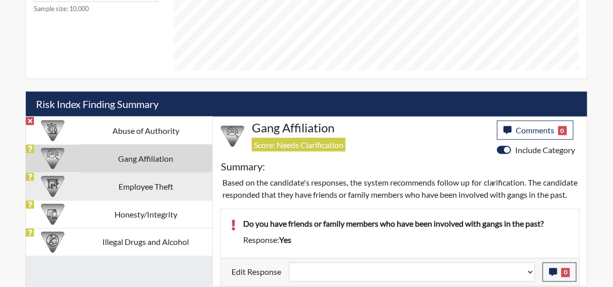
click at [73, 174] on div at bounding box center [52, 186] width 53 height 27
click at [73, 174] on div "Abuse of Authority Gang Affiliation Employee Theft Honesty/Integrity Illegal Dr…" at bounding box center [119, 202] width 187 height 170
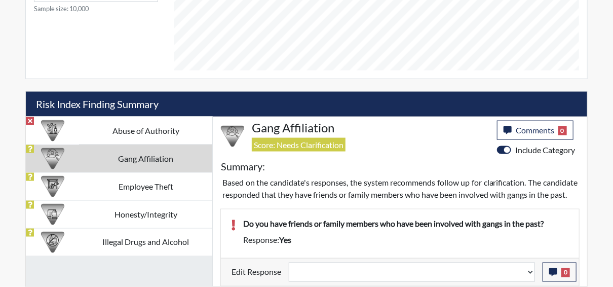
select select
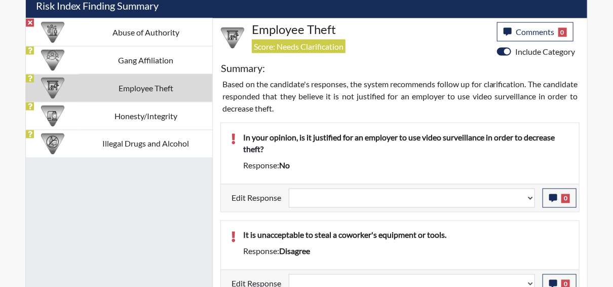
scroll to position [618, 0]
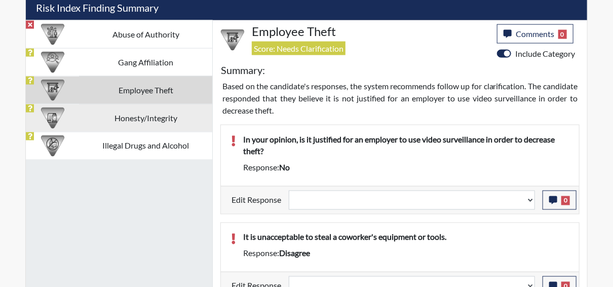
click at [83, 116] on td "Honesty/Integrity" at bounding box center [145, 118] width 133 height 28
select select
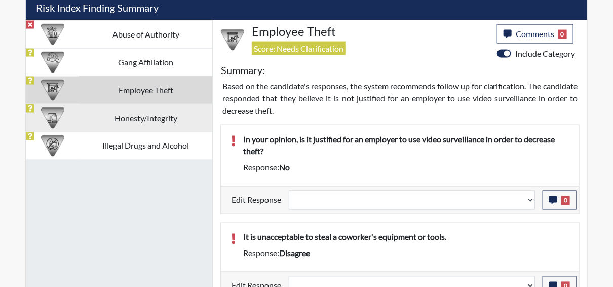
select select
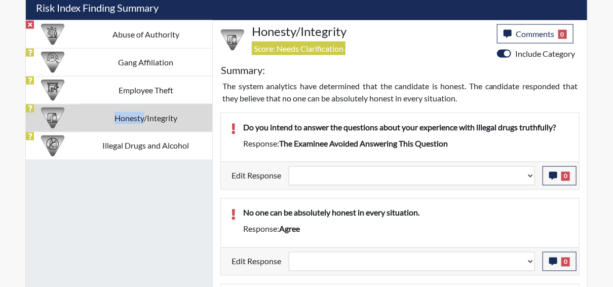
click at [83, 116] on td "Honesty/Integrity" at bounding box center [145, 118] width 133 height 28
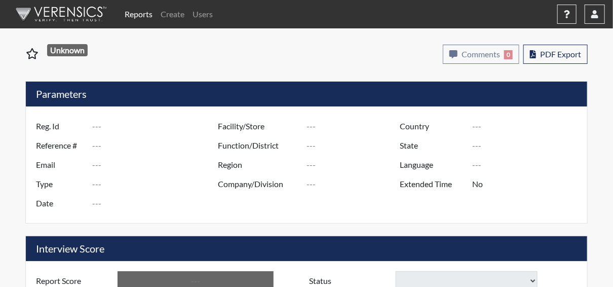
type input "db0379"
type input "51364"
type input "---"
type input "Corrections Pre-Employment"
type input "[DATE]"
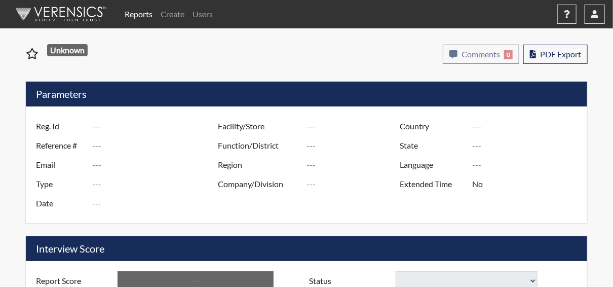
type input "Pulaski SP"
type input "[GEOGRAPHIC_DATA]"
type input "[US_STATE]"
type input "English"
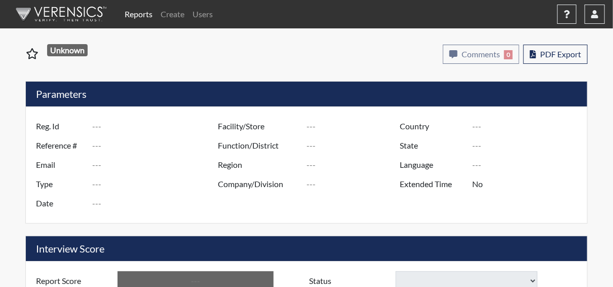
type input "Below Conditions"
select select
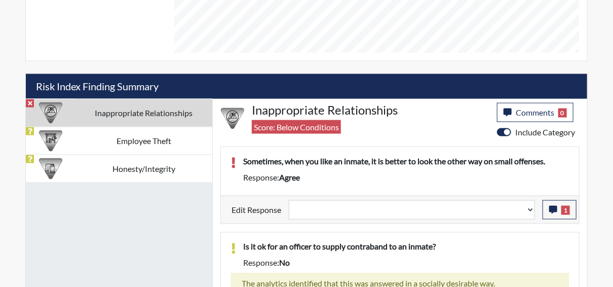
scroll to position [558, 0]
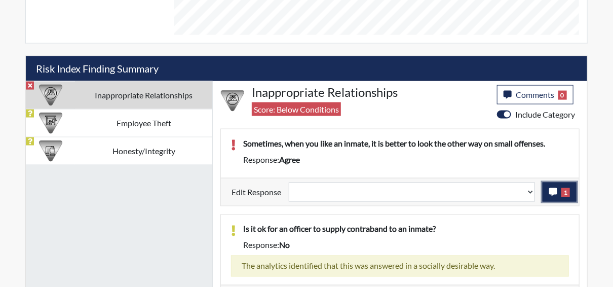
click at [552, 191] on icon "button" at bounding box center [553, 192] width 8 height 8
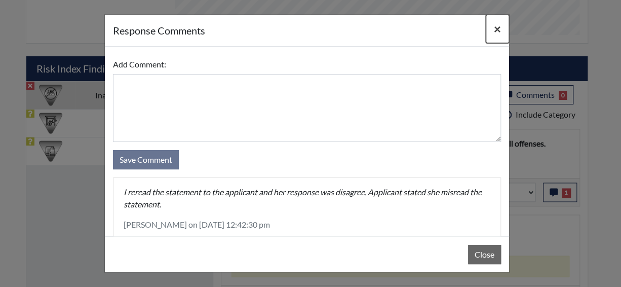
click at [497, 28] on span "×" at bounding box center [497, 28] width 7 height 15
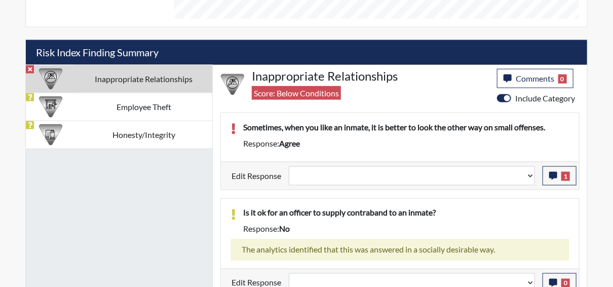
scroll to position [581, 0]
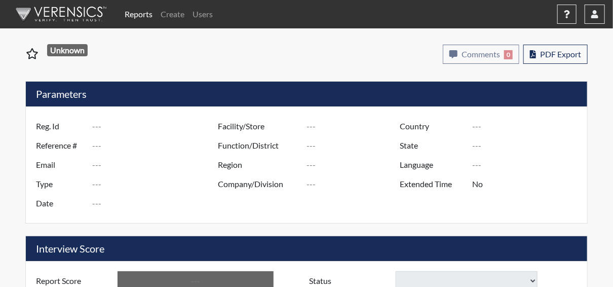
type input "TTR0032"
type input "51365"
type input "---"
type input "Corrections Pre-Employment"
type input "[DATE]"
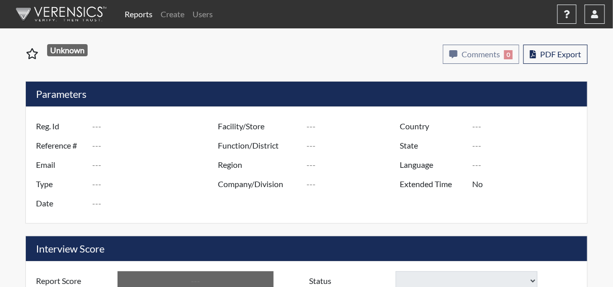
type input "Pulaski SP"
type input "[GEOGRAPHIC_DATA]"
type input "[US_STATE]"
type input "English"
type input "Below Conditions"
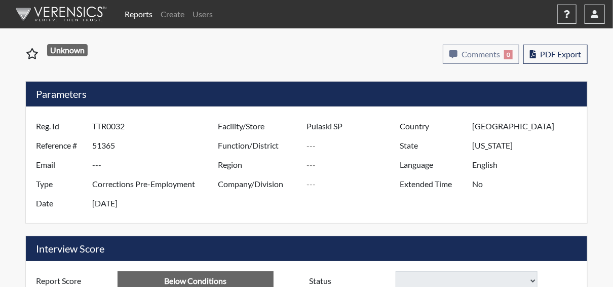
select select
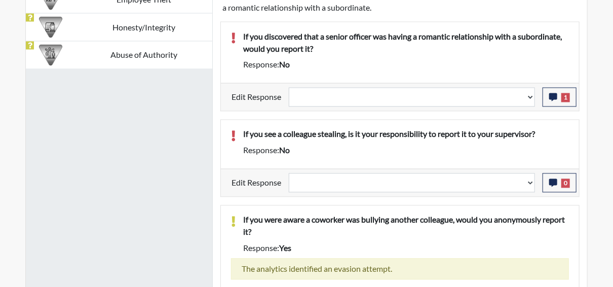
scroll to position [710, 0]
click at [553, 97] on icon "button" at bounding box center [553, 97] width 8 height 8
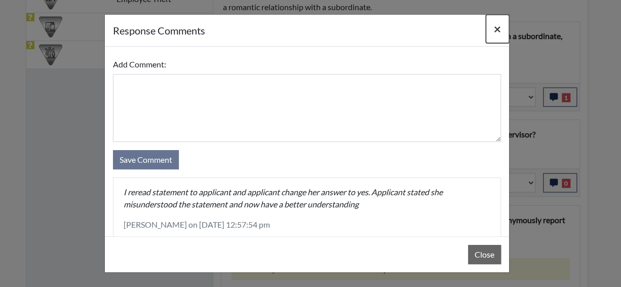
click at [494, 26] on span "×" at bounding box center [497, 28] width 7 height 15
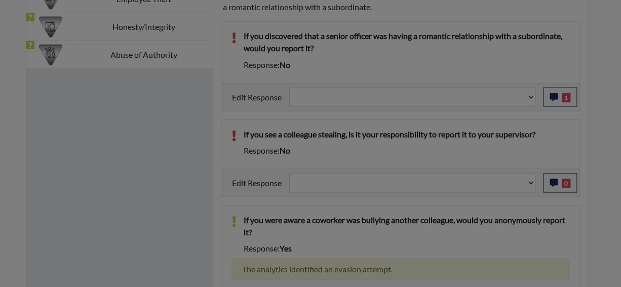
click at [494, 18] on button "×" at bounding box center [497, 3] width 23 height 28
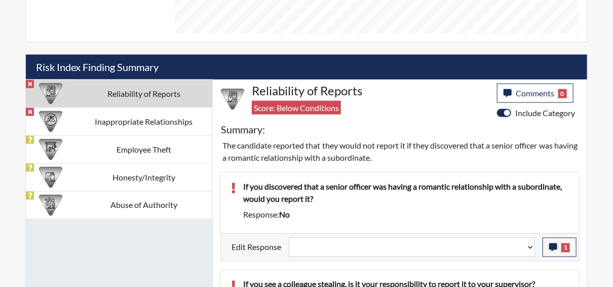
scroll to position [558, 0]
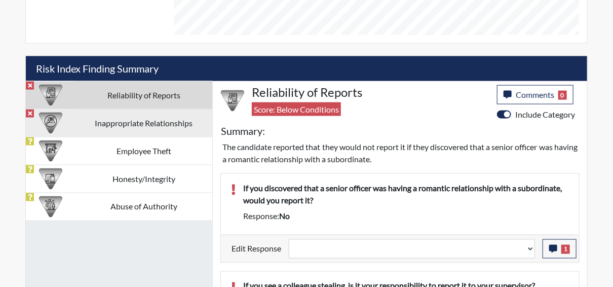
click at [92, 121] on td "Inappropriate Relationships" at bounding box center [143, 123] width 137 height 28
select select
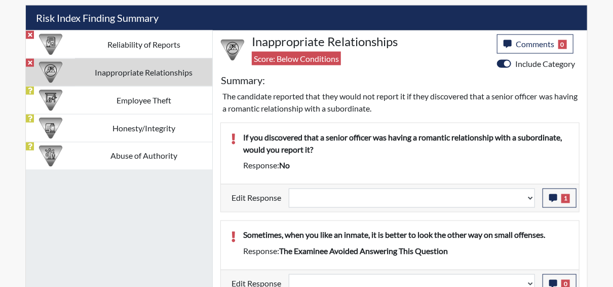
scroll to position [617, 0]
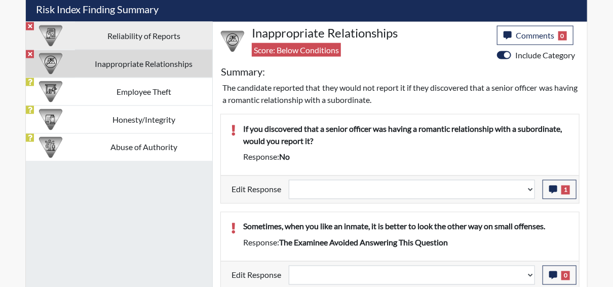
click at [108, 33] on td "Reliability of Reports" at bounding box center [143, 36] width 137 height 28
select select
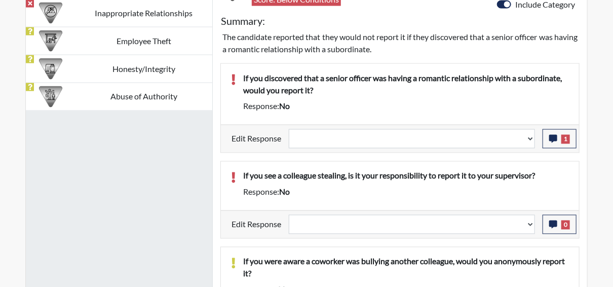
scroll to position [718, 0]
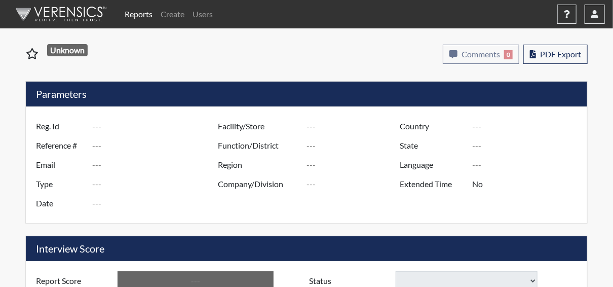
type input "as2304"
type input "51354"
type input "---"
type input "Corrections Pre-Employment"
type input "[DATE]"
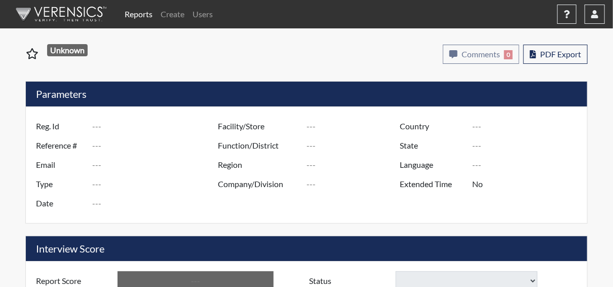
type input "Pulaski SP"
type input "[GEOGRAPHIC_DATA]"
type input "[US_STATE]"
type input "English"
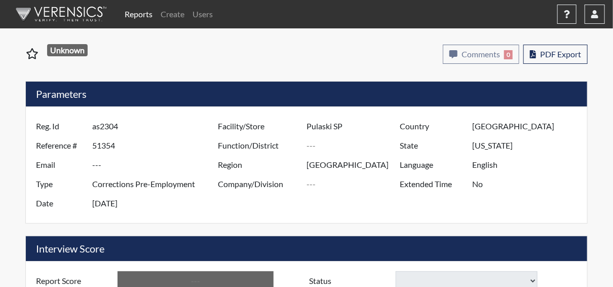
type input "Below Conditions"
select select
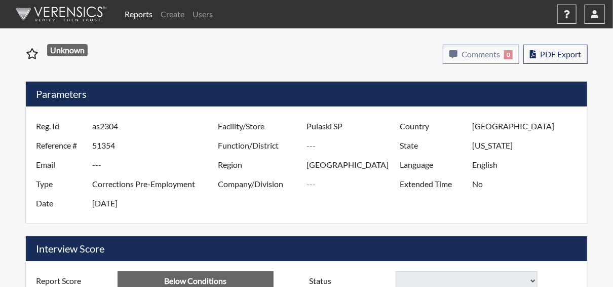
select select
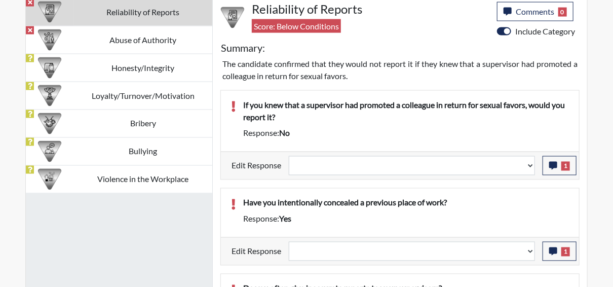
scroll to position [659, 0]
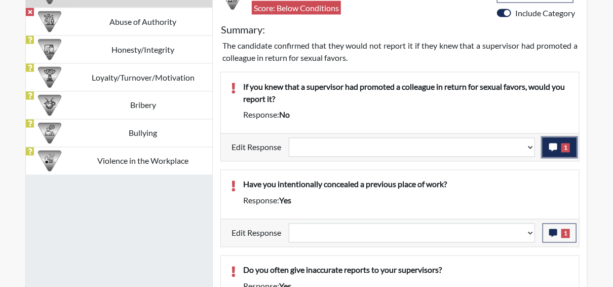
click at [567, 146] on span "1" at bounding box center [566, 147] width 9 height 9
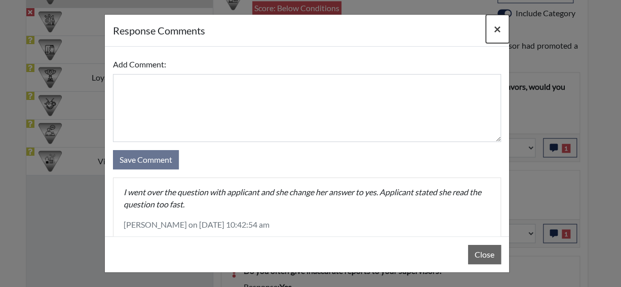
click at [501, 25] on button "×" at bounding box center [497, 29] width 23 height 28
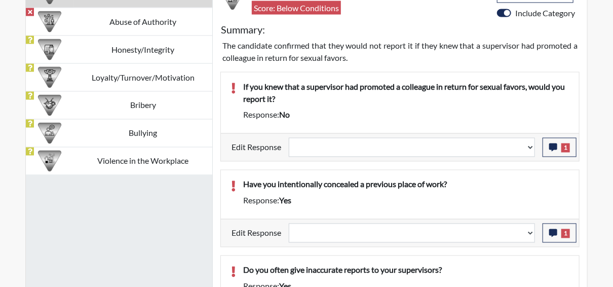
scroll to position [710, 0]
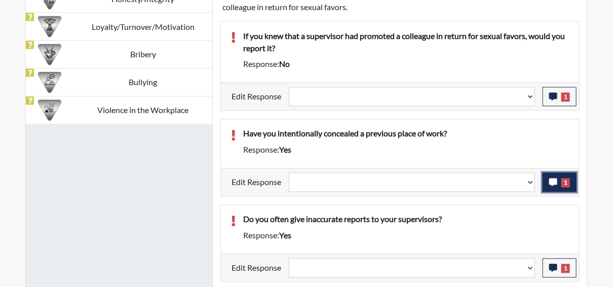
click at [554, 182] on icon "button" at bounding box center [553, 182] width 8 height 8
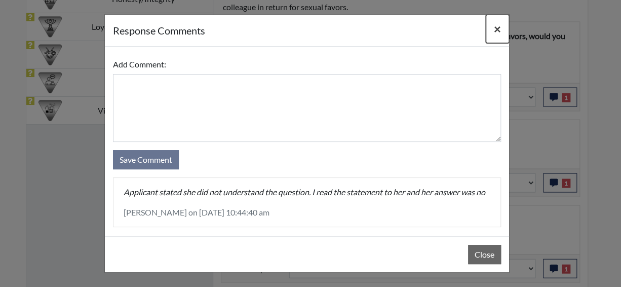
click at [499, 27] on span "×" at bounding box center [497, 28] width 7 height 15
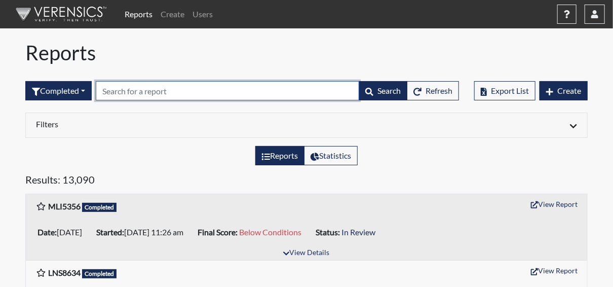
click at [110, 92] on input "text" at bounding box center [228, 90] width 264 height 19
paste input "JDN3612"
type input "JDN3612"
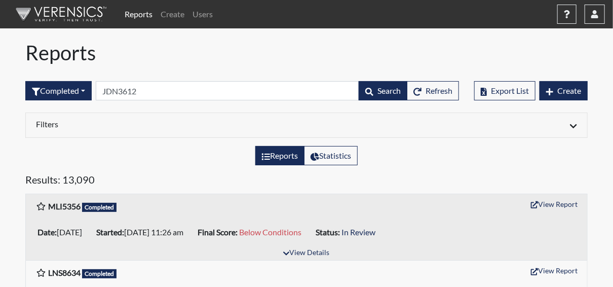
click at [125, 173] on h5 "Results: 13,090" at bounding box center [306, 181] width 563 height 16
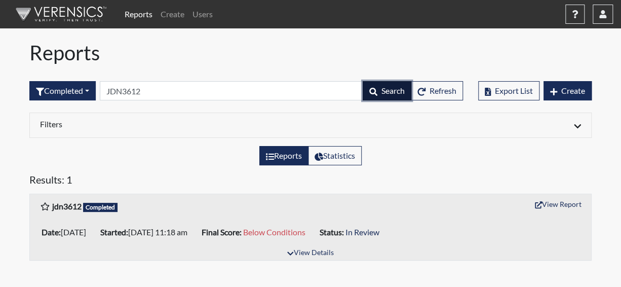
click at [392, 93] on span "Search" at bounding box center [393, 91] width 23 height 10
click at [391, 93] on span "Search" at bounding box center [393, 91] width 23 height 10
click at [574, 204] on button "View Report" at bounding box center [559, 204] width 56 height 16
click at [240, 102] on div "Completed All Created Sent by email In Progress Declined Completed JDN3612 Sear…" at bounding box center [246, 91] width 434 height 44
click at [382, 90] on span "Search" at bounding box center [393, 91] width 23 height 10
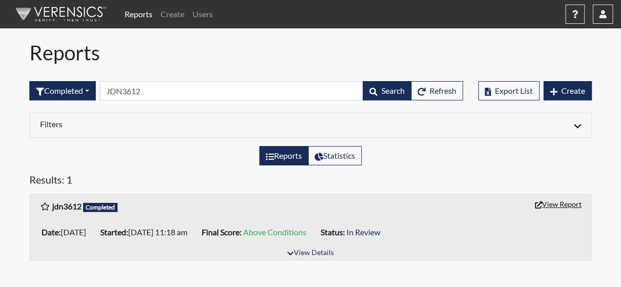
click at [571, 200] on button "View Report" at bounding box center [559, 204] width 56 height 16
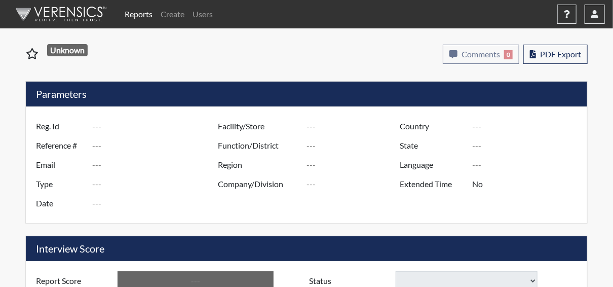
type input "jdn3612"
type input "51409"
type input "---"
type input "Corrections Pre-Employment"
type input "[DATE]"
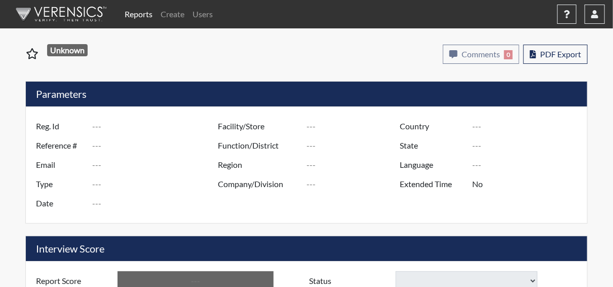
type input "Coastal SP"
type input "[GEOGRAPHIC_DATA]"
type input "[US_STATE]"
type input "English"
type input "Below Conditions"
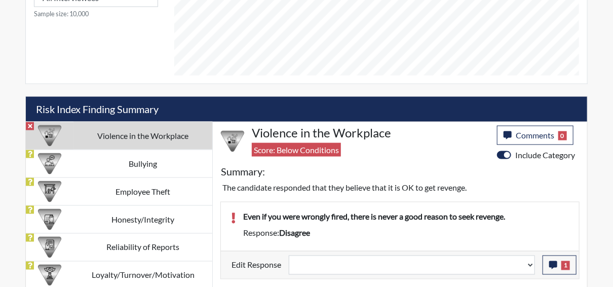
scroll to position [517, 0]
click at [565, 261] on span "1" at bounding box center [566, 265] width 9 height 9
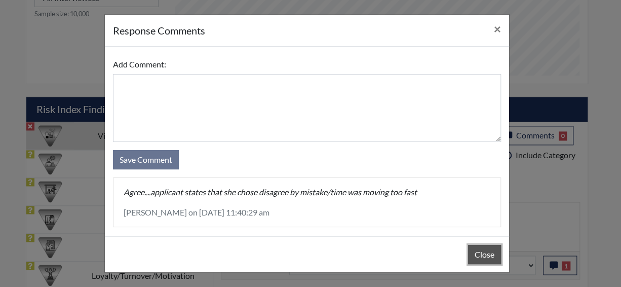
click at [482, 256] on button "Close" at bounding box center [484, 254] width 33 height 19
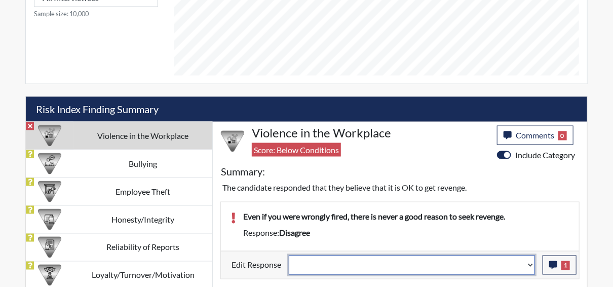
click at [532, 264] on select "Question is not relevant. Results will be updated. Reasonable explanation provi…" at bounding box center [412, 264] width 246 height 19
select select "reasonable-explanation-provided"
click at [289, 255] on select "Question is not relevant. Results will be updated. Reasonable explanation provi…" at bounding box center [412, 264] width 246 height 19
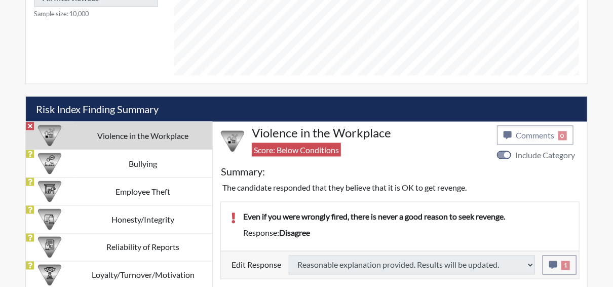
type input "Above Conditions"
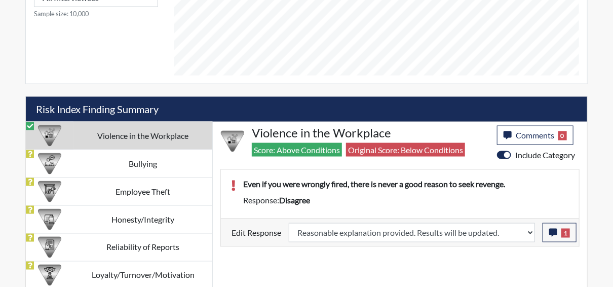
scroll to position [168, 421]
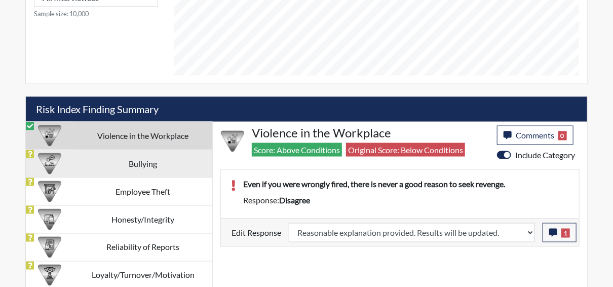
click at [121, 164] on td "Bullying" at bounding box center [142, 164] width 139 height 28
select select
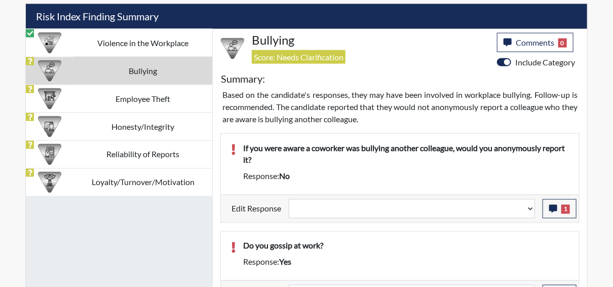
scroll to position [629, 0]
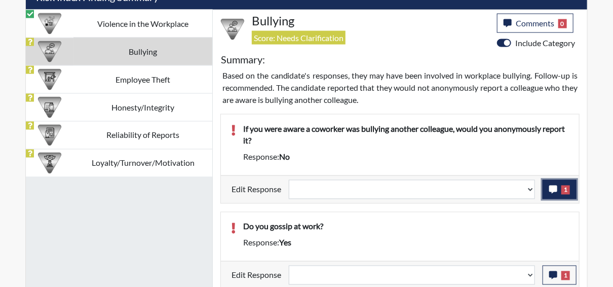
click at [552, 193] on button "1" at bounding box center [560, 189] width 34 height 19
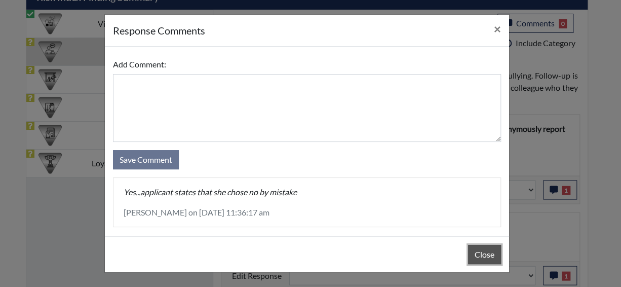
click at [489, 255] on button "Close" at bounding box center [484, 254] width 33 height 19
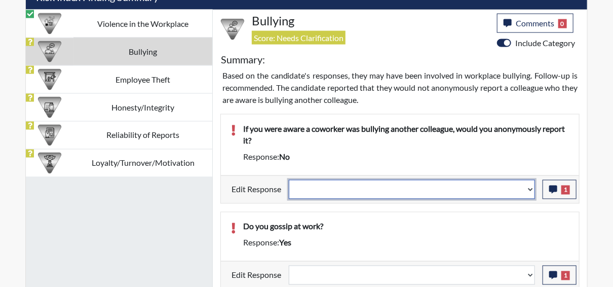
click at [530, 188] on select "Question is not relevant. Results will be updated. Reasonable explanation provi…" at bounding box center [412, 189] width 246 height 19
select select "reasonable-explanation-provided"
click at [289, 180] on select "Question is not relevant. Results will be updated. Reasonable explanation provi…" at bounding box center [412, 189] width 246 height 19
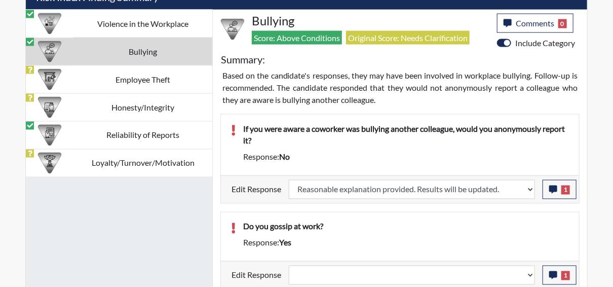
scroll to position [168, 421]
click at [552, 271] on icon "button" at bounding box center [553, 275] width 8 height 8
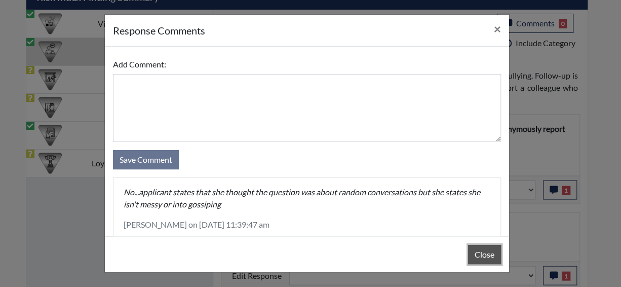
click at [480, 252] on button "Close" at bounding box center [484, 254] width 33 height 19
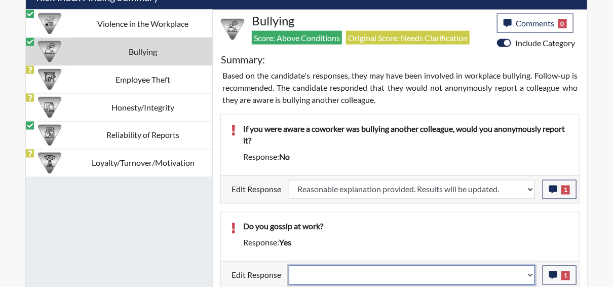
click at [532, 270] on select "Question is not relevant. Results will be updated. Reasonable explanation provi…" at bounding box center [412, 275] width 246 height 19
select select "reasonable-explanation-provided"
click at [289, 266] on select "Question is not relevant. Results will be updated. Reasonable explanation provi…" at bounding box center [412, 275] width 246 height 19
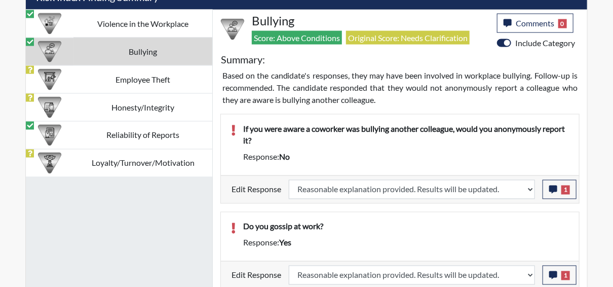
click at [516, 230] on div "Do you gossip at work?" at bounding box center [406, 228] width 341 height 16
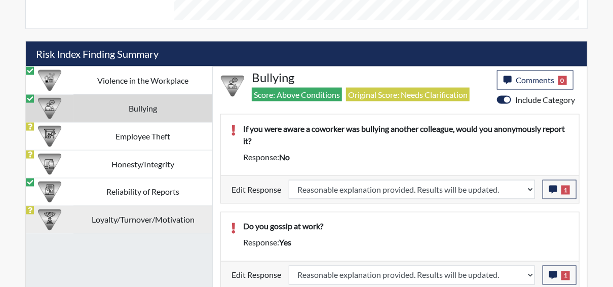
click at [135, 214] on td "Loyalty/Turnover/Motivation" at bounding box center [142, 220] width 139 height 28
select select
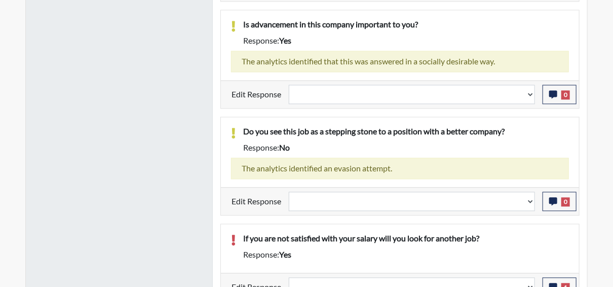
scroll to position [827, 0]
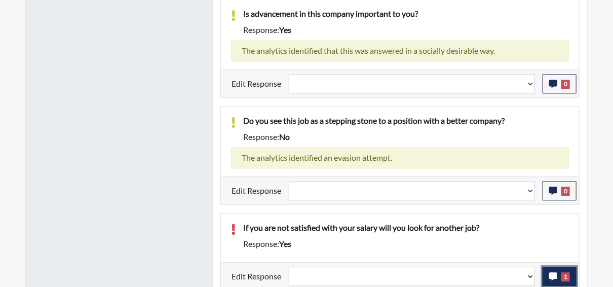
click at [556, 272] on icon "button" at bounding box center [553, 276] width 8 height 8
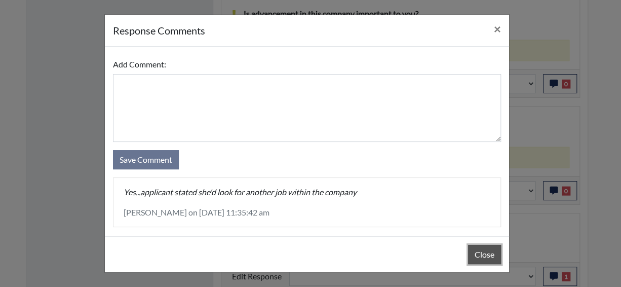
click at [481, 252] on button "Close" at bounding box center [484, 254] width 33 height 19
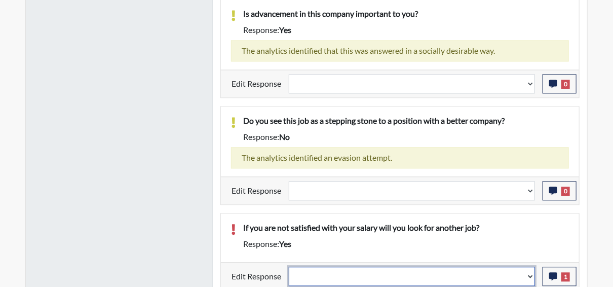
click at [532, 273] on select "Question is not relevant. Results will be updated. Reasonable explanation provi…" at bounding box center [412, 276] width 246 height 19
select select "reasonable-explanation-provided"
click at [289, 267] on select "Question is not relevant. Results will be updated. Reasonable explanation provi…" at bounding box center [412, 276] width 246 height 19
select select
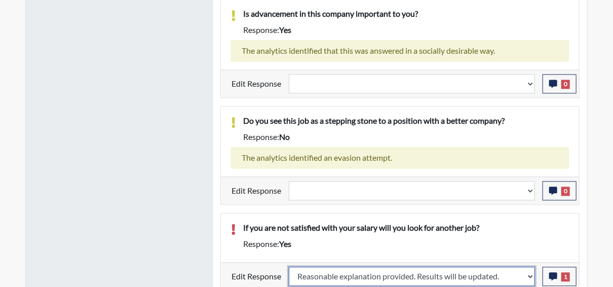
select select
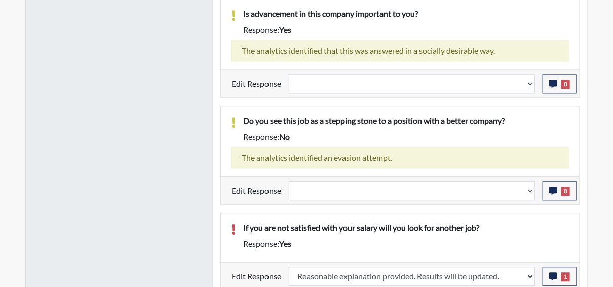
select select
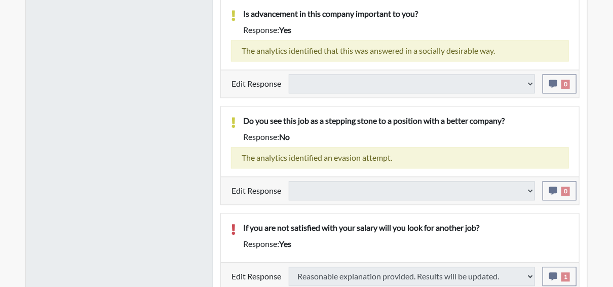
select select
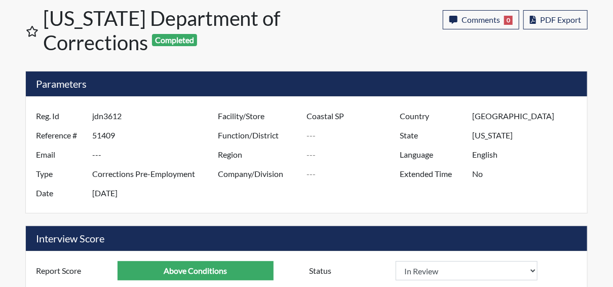
scroll to position [0, 0]
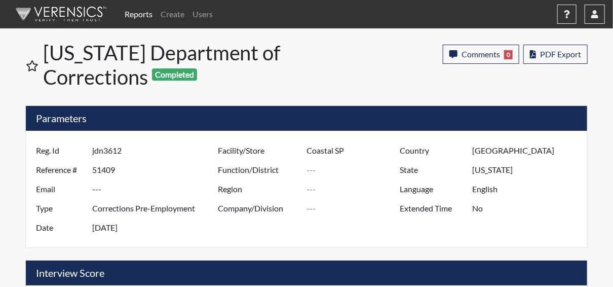
click at [136, 11] on link "Reports" at bounding box center [139, 14] width 36 height 20
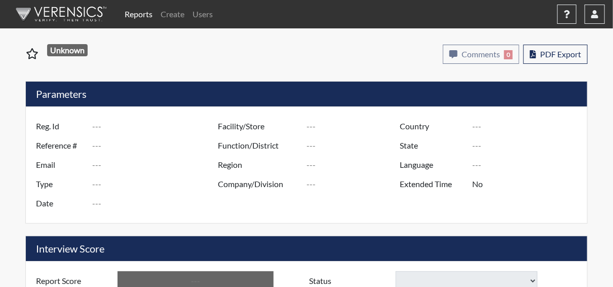
type input "jdn3612"
type input "51409"
type input "---"
type input "Corrections Pre-Employment"
type input "[DATE]"
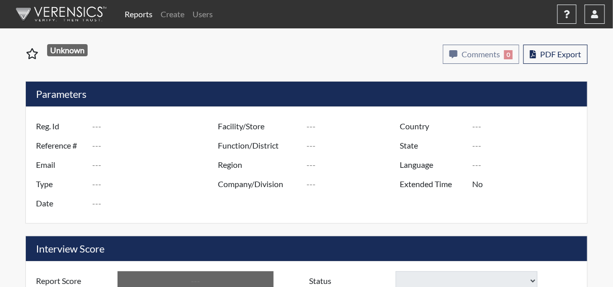
type input "Coastal SP"
type input "[GEOGRAPHIC_DATA]"
type input "[US_STATE]"
type input "English"
type input "Above Conditions"
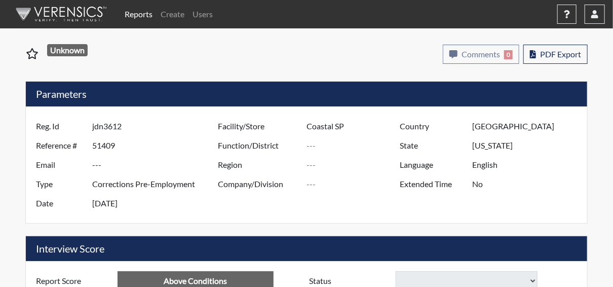
select select "reasonable-explanation-provided"
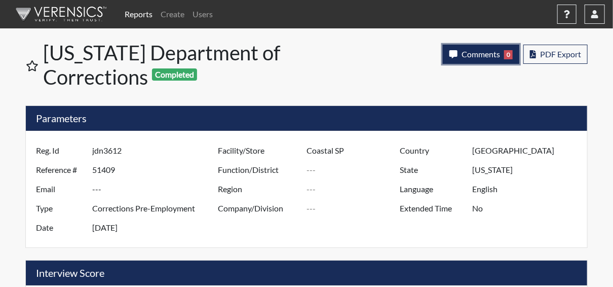
click at [475, 60] on button "Comments 0" at bounding box center [481, 54] width 77 height 19
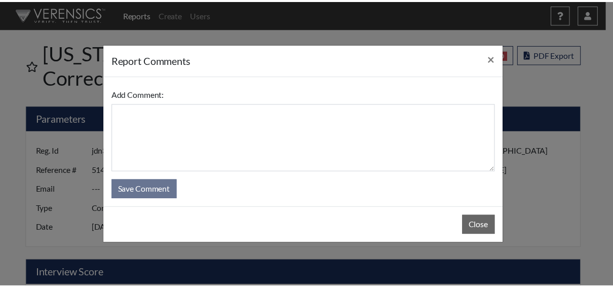
scroll to position [168, 421]
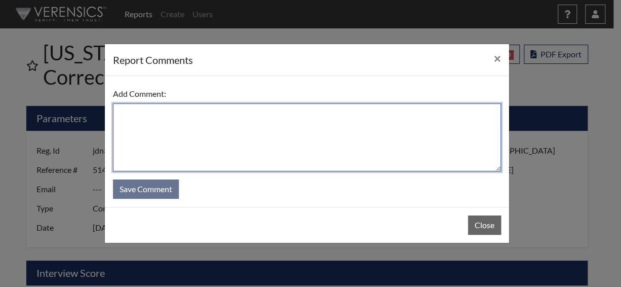
click at [154, 139] on textarea at bounding box center [307, 137] width 388 height 68
click at [156, 136] on textarea at bounding box center [307, 137] width 388 height 68
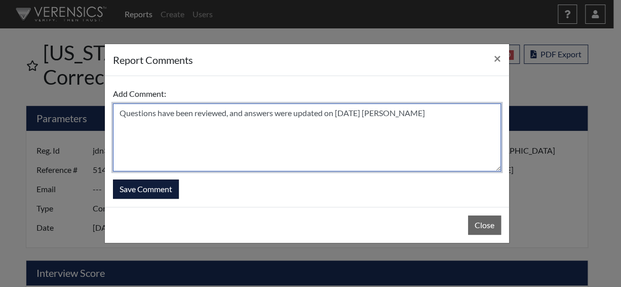
type textarea "Questions have been reviewed, and answers were updated on [DATE] [PERSON_NAME]"
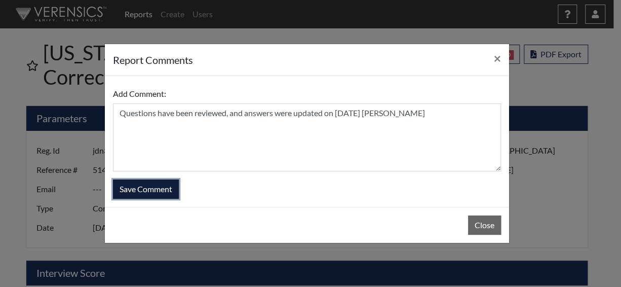
click at [145, 188] on button "Save Comment" at bounding box center [146, 188] width 66 height 19
